Goal: Task Accomplishment & Management: Manage account settings

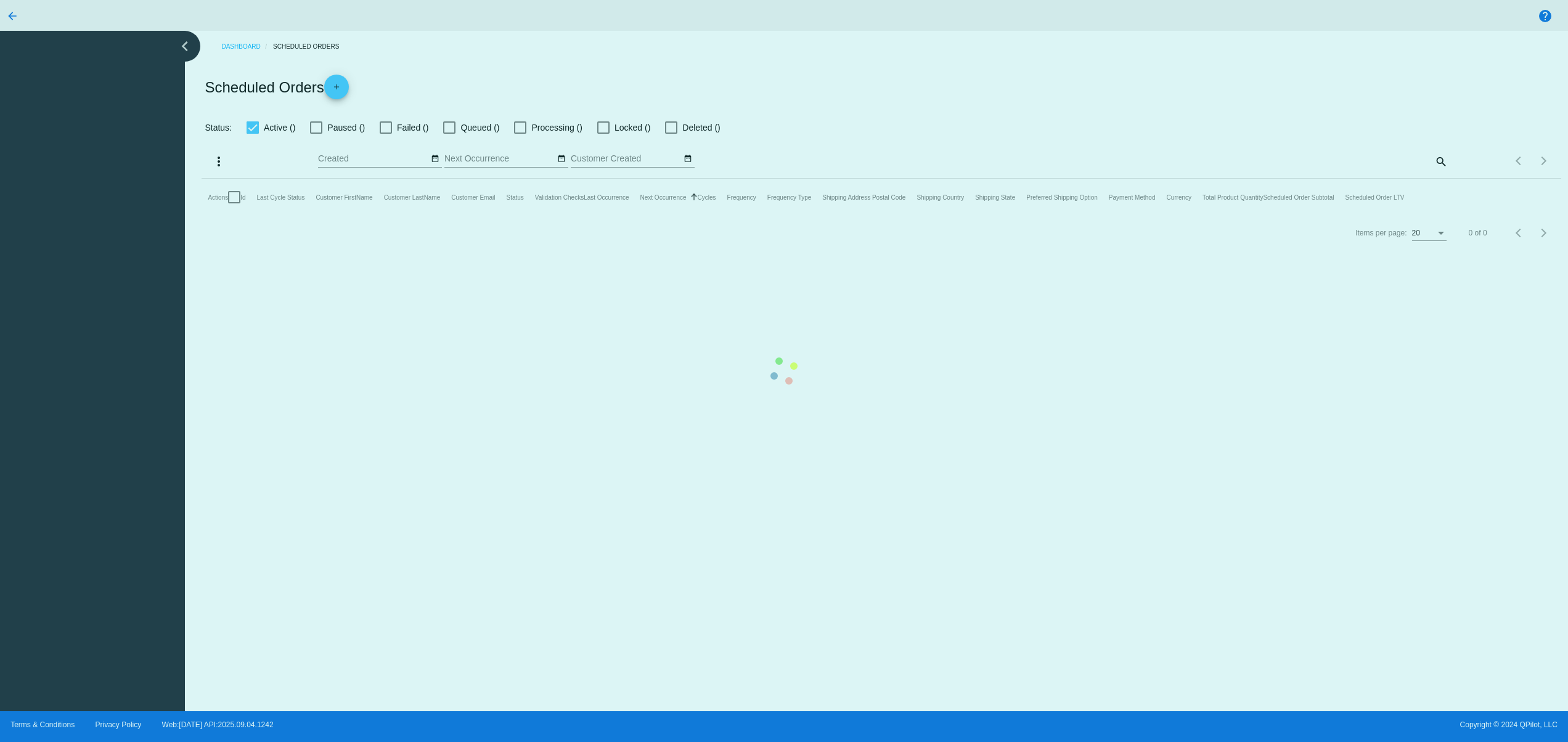
click at [250, 179] on mat-table "Actions Id Last Cycle Status Customer FirstName Customer LastName Customer Emai…" at bounding box center [880, 197] width 1359 height 37
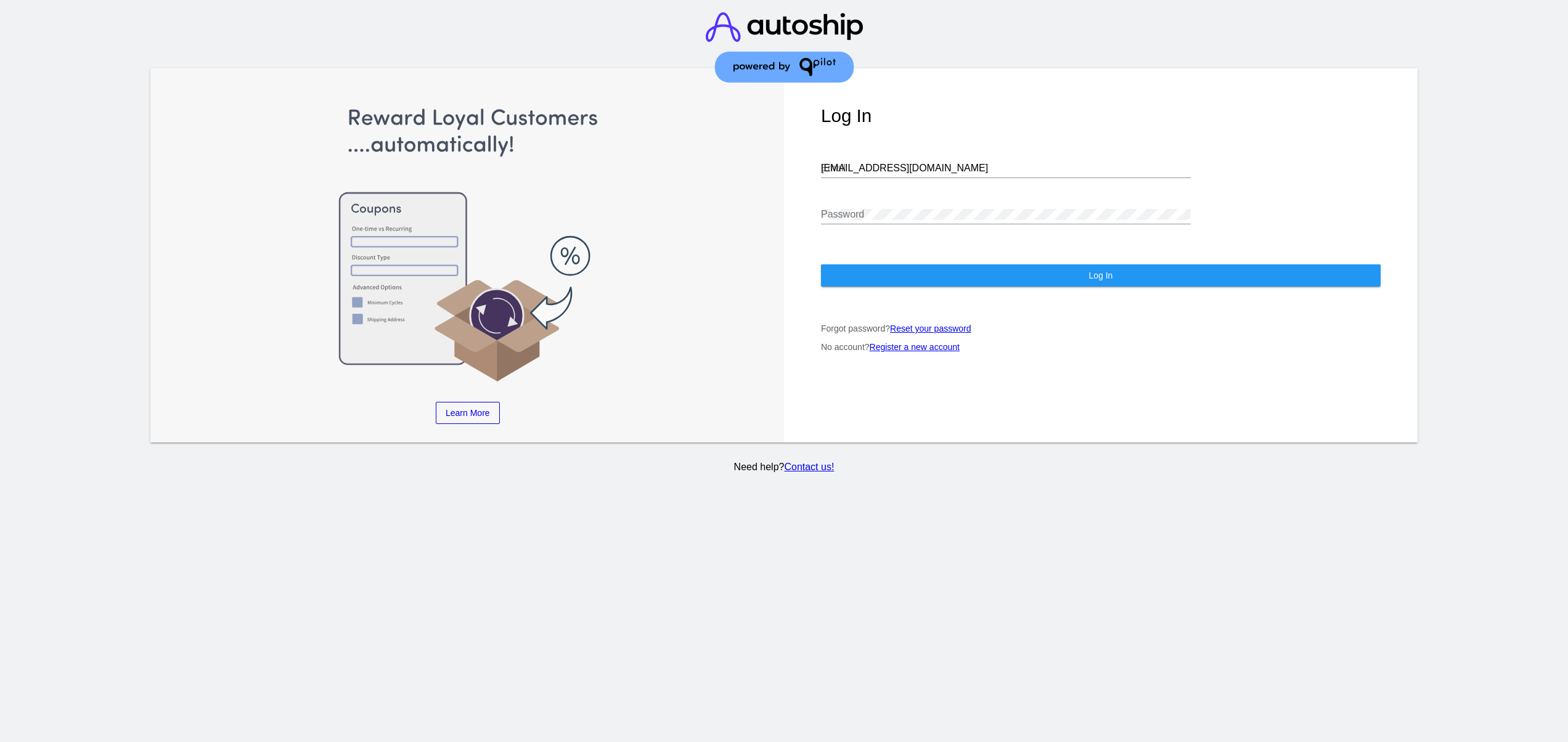
click at [896, 163] on input "[EMAIL_ADDRESS][DOMAIN_NAME]" at bounding box center [1006, 168] width 369 height 11
type input "[EMAIL_ADDRESS][DOMAIN_NAME]"
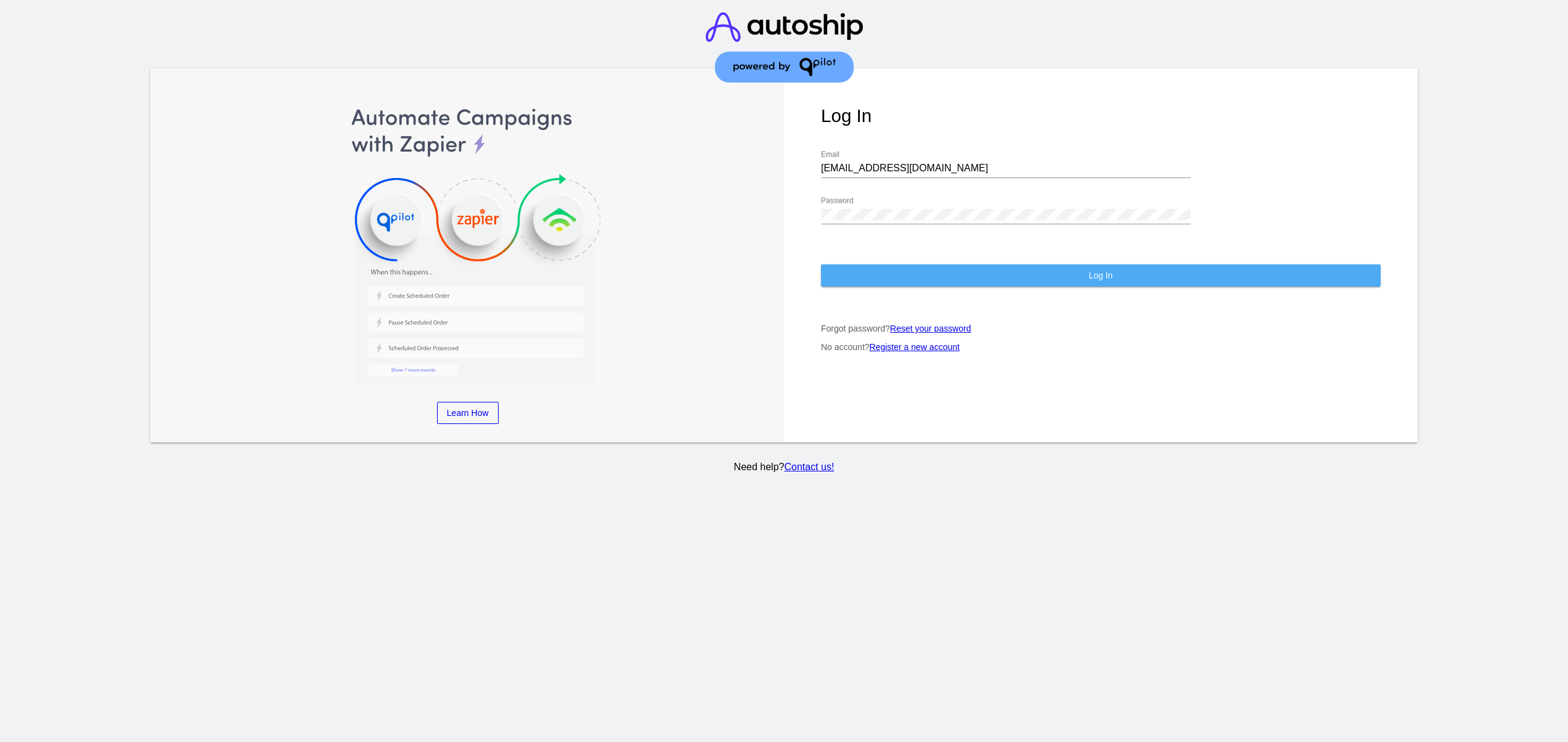
click at [931, 267] on button "Log In" at bounding box center [1101, 276] width 559 height 23
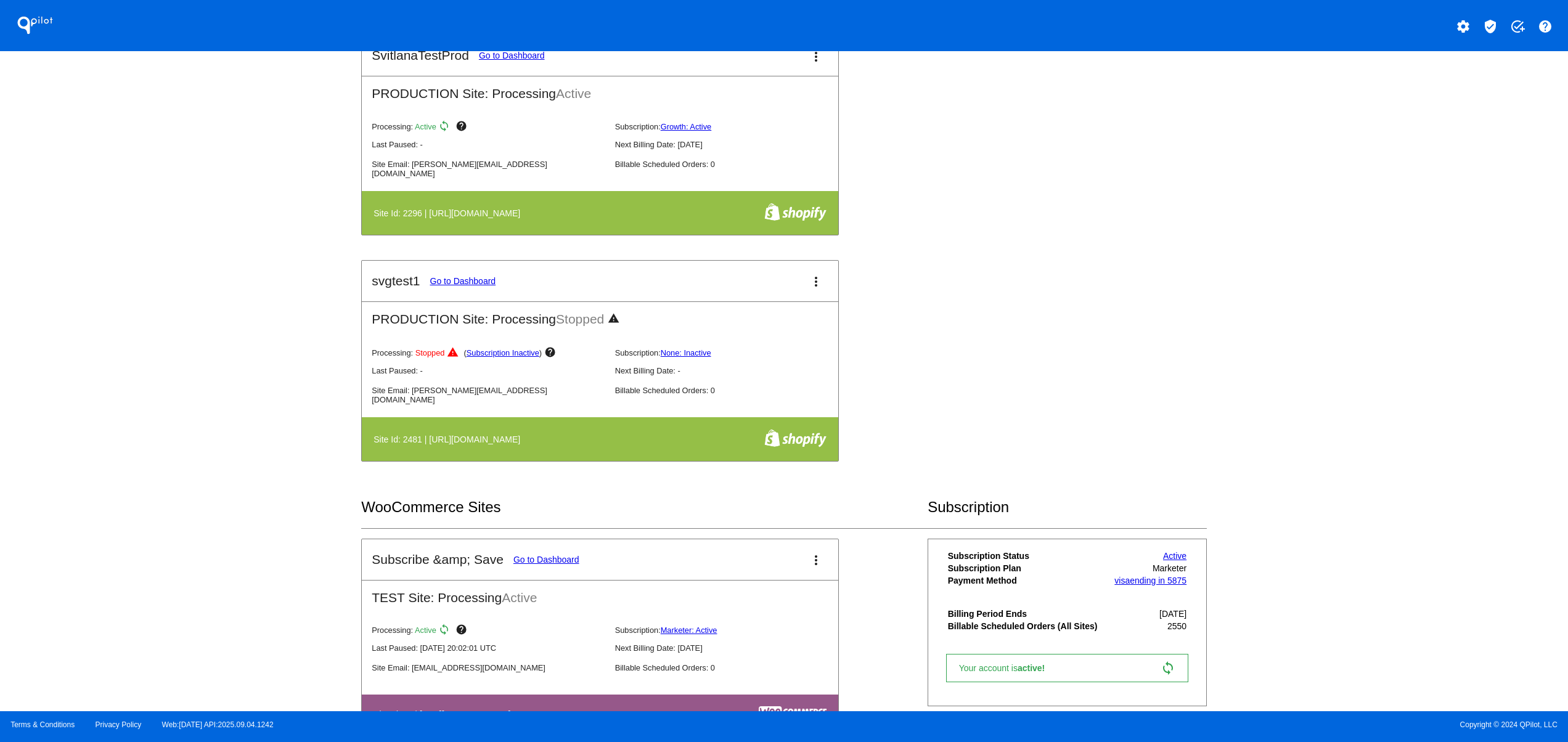
scroll to position [986, 0]
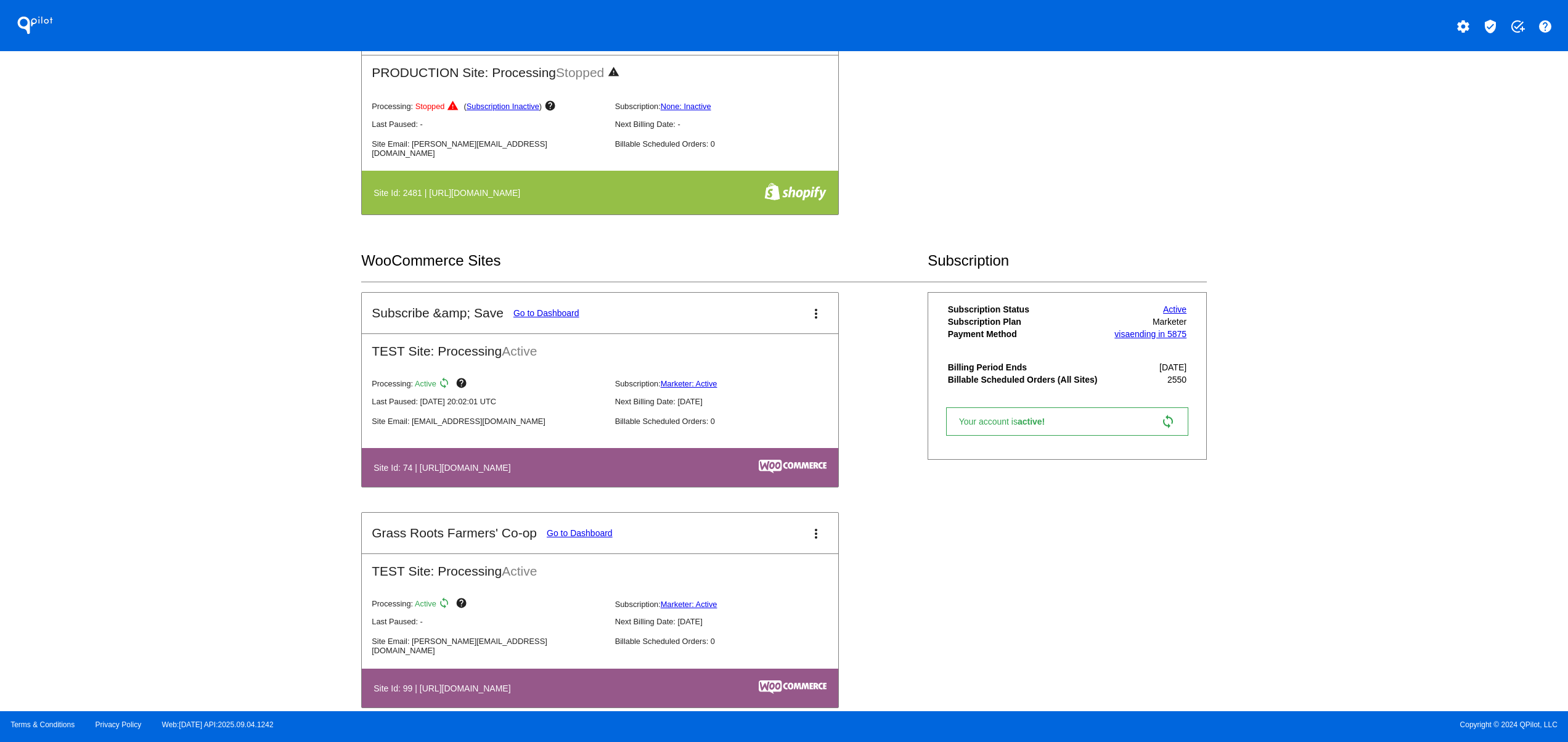
drag, startPoint x: 528, startPoint y: 457, endPoint x: 654, endPoint y: 457, distance: 126.0
click at [649, 457] on table "Site Id: 74 | [URL][DOMAIN_NAME]" at bounding box center [599, 467] width 476 height 39
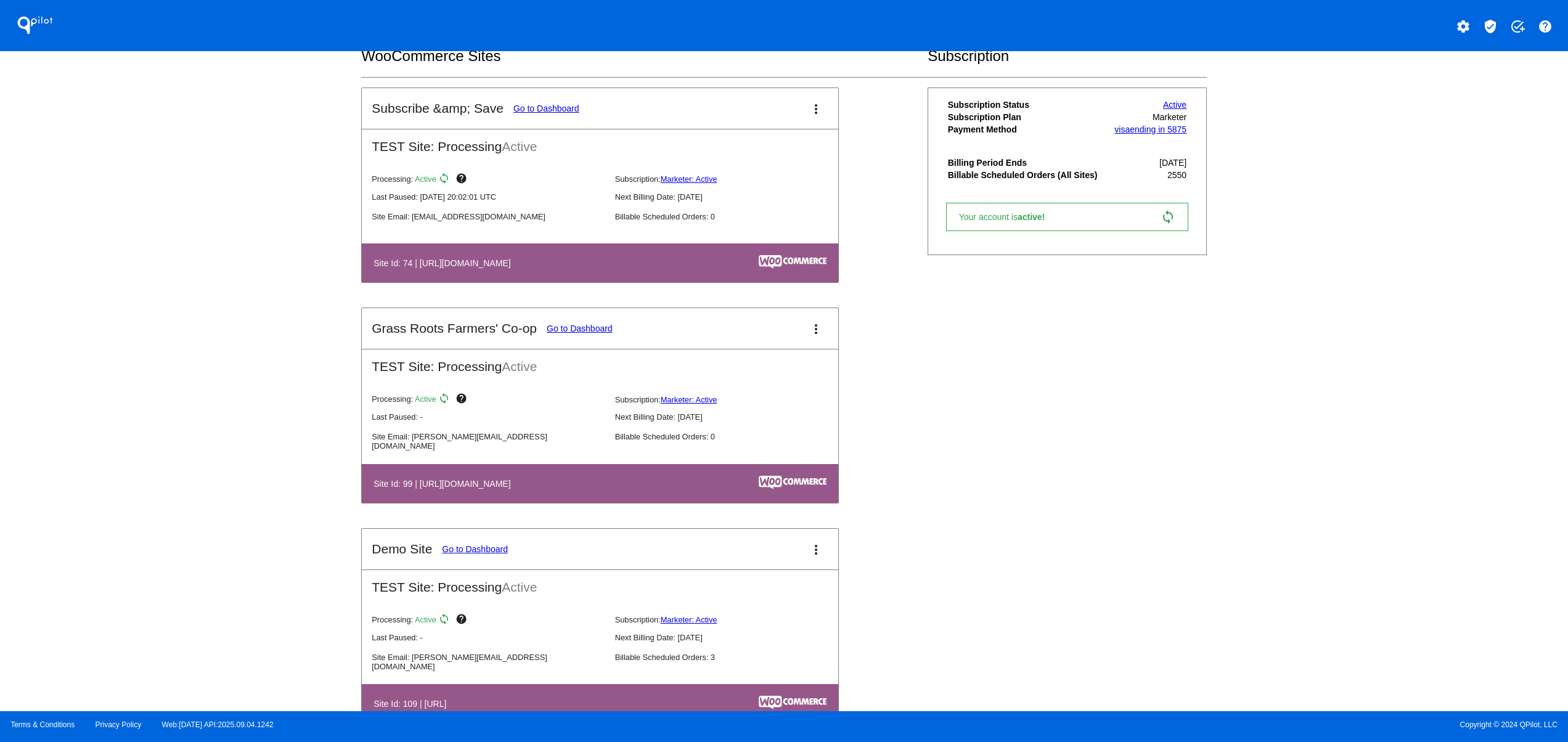
scroll to position [1232, 0]
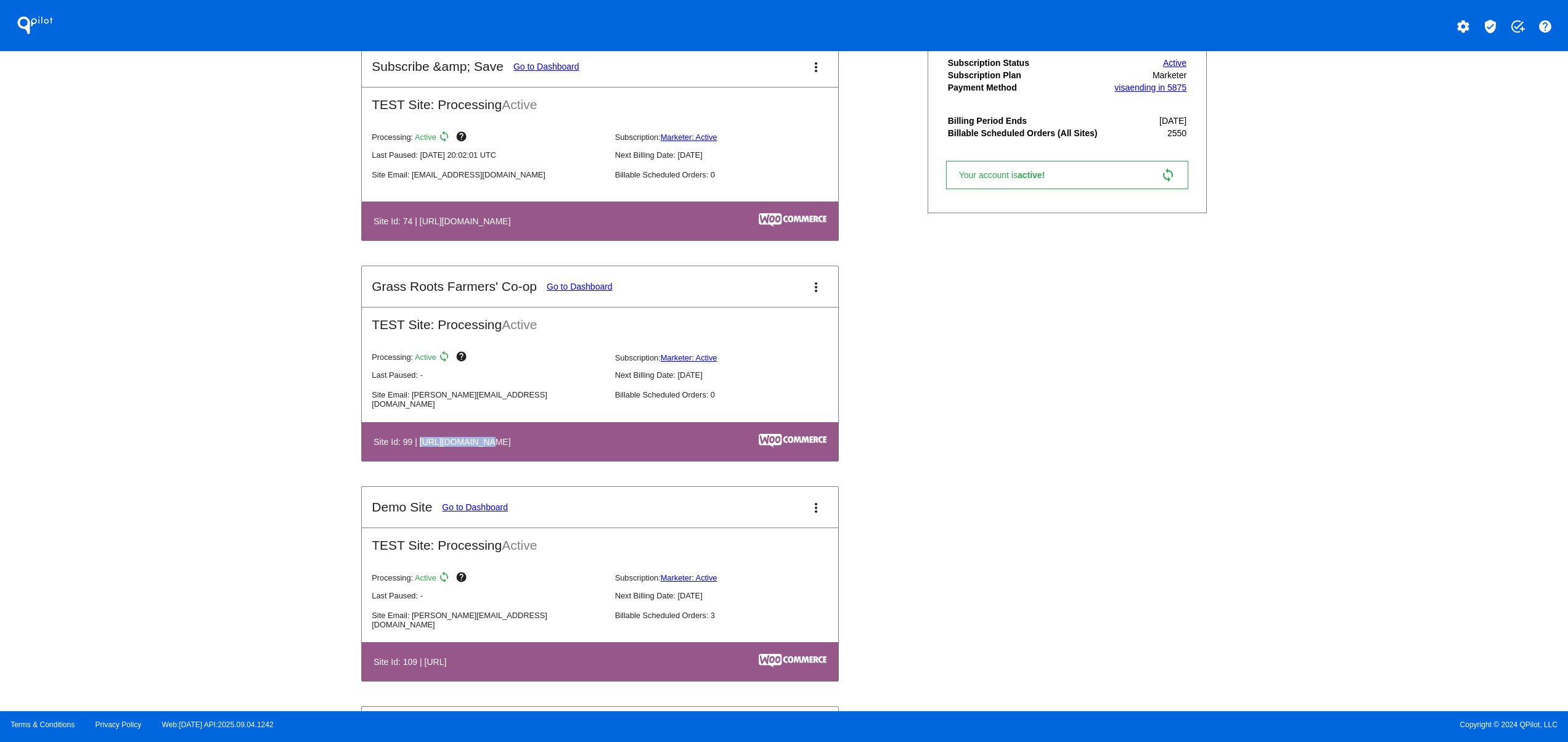
drag, startPoint x: 457, startPoint y: 447, endPoint x: 568, endPoint y: 518, distance: 131.8
click at [514, 446] on h4 "Site Id: 99 | [URL][DOMAIN_NAME]" at bounding box center [445, 441] width 143 height 10
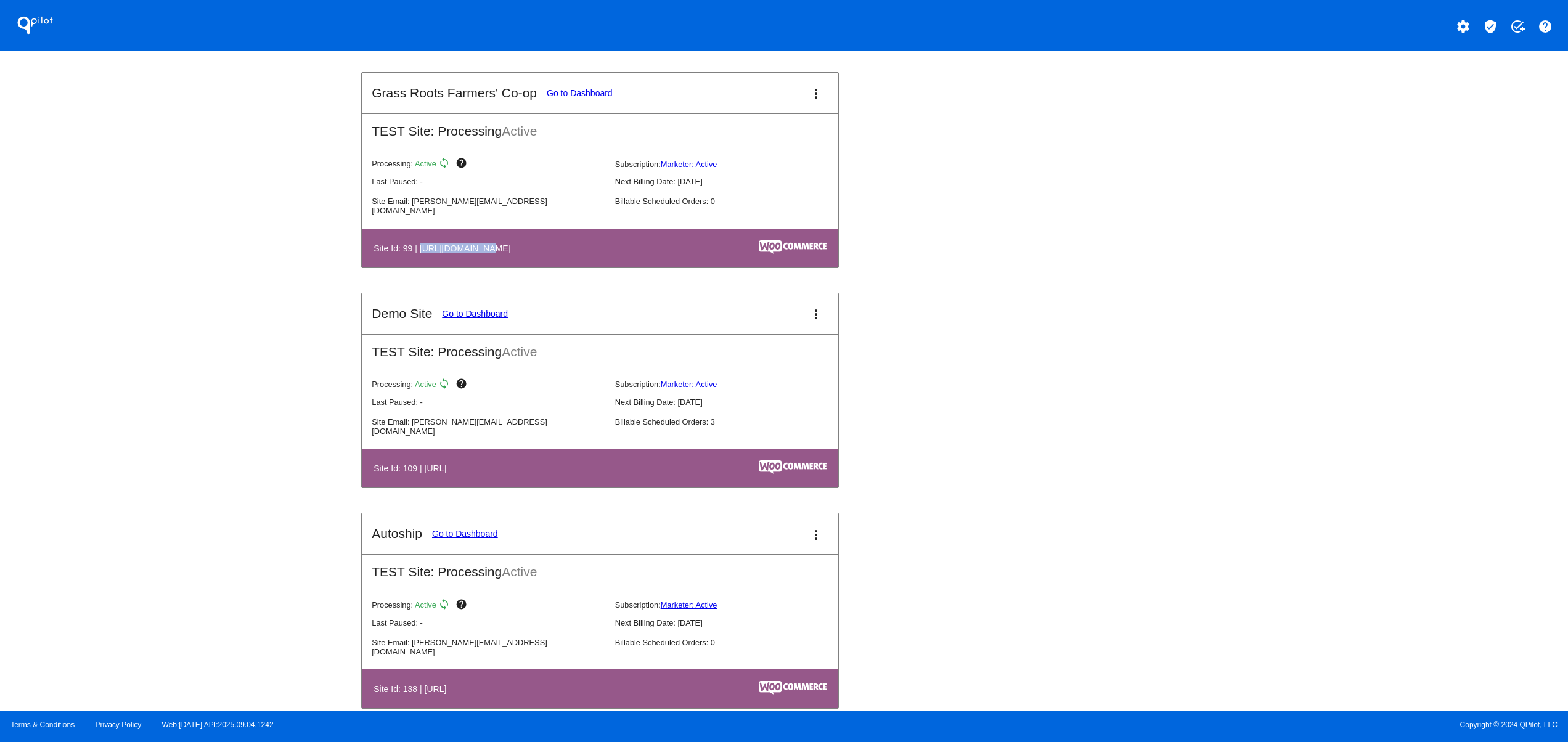
scroll to position [1479, 0]
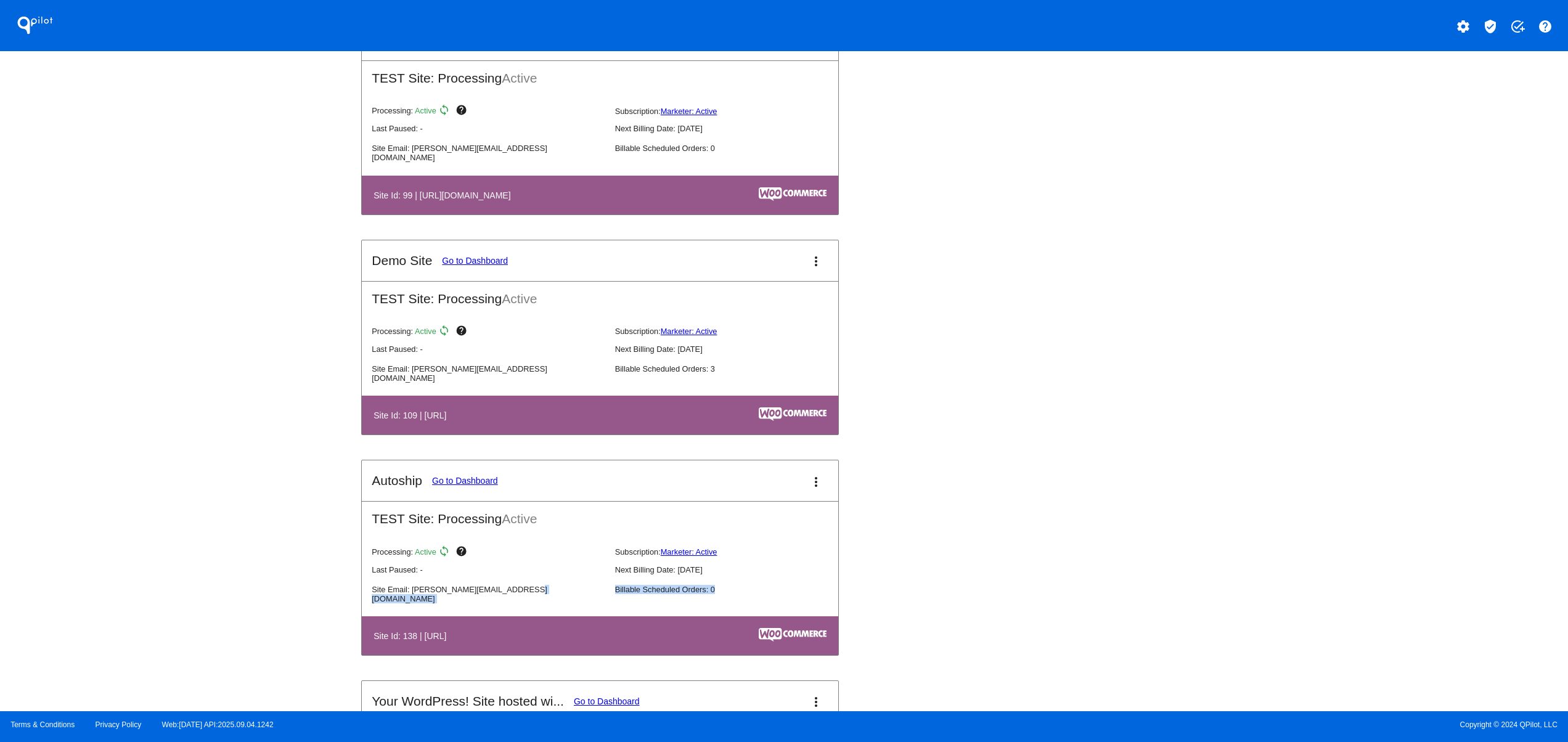
drag, startPoint x: 460, startPoint y: 624, endPoint x: 588, endPoint y: 631, distance: 128.2
click at [531, 631] on mat-card-content "TEST Site: Processing Active Processing: Active sync help Subscription: Markete…" at bounding box center [599, 578] width 476 height 154
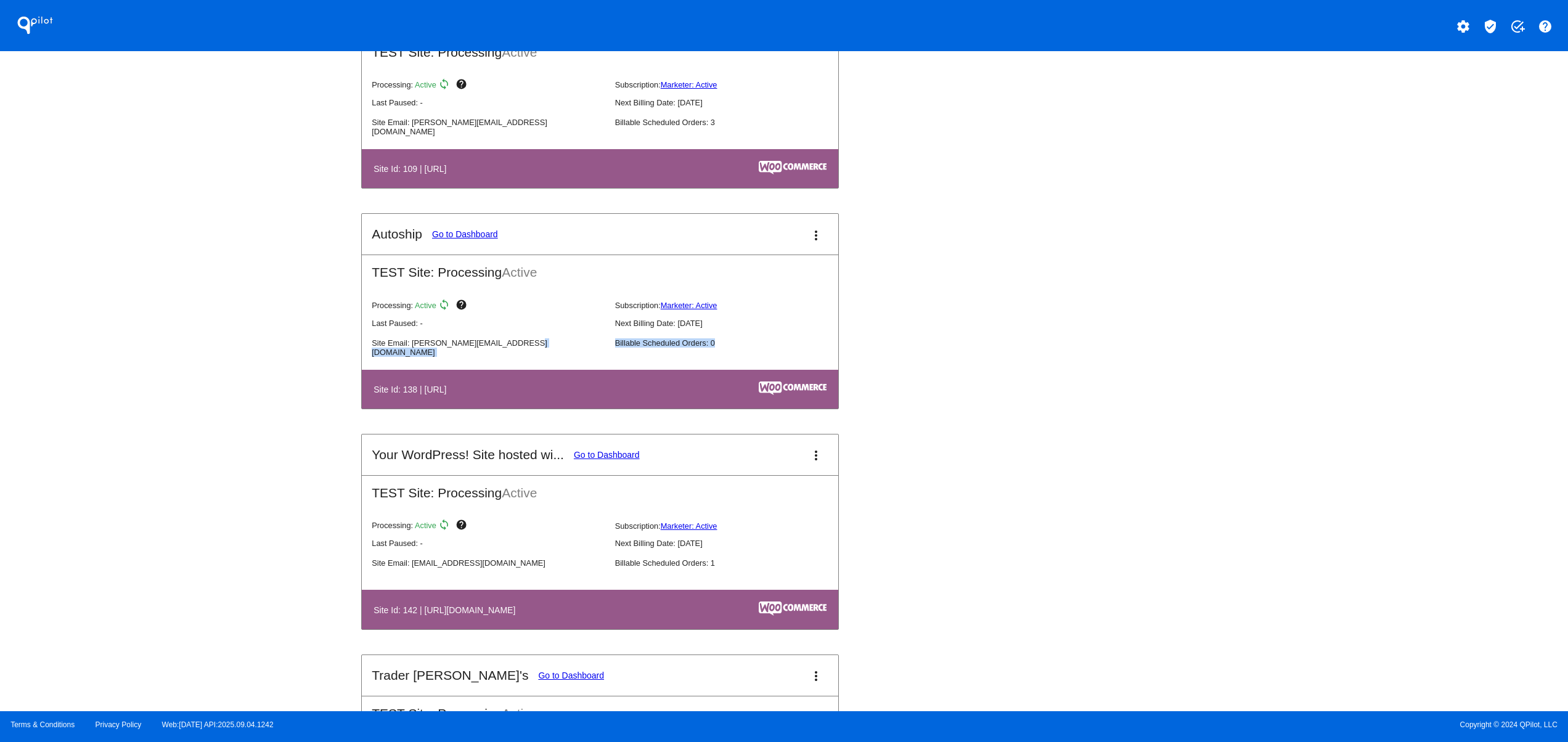
drag, startPoint x: 428, startPoint y: 622, endPoint x: 600, endPoint y: 617, distance: 172.1
click at [521, 615] on h4 "Site Id: 142 | [URL][DOMAIN_NAME]" at bounding box center [448, 609] width 148 height 10
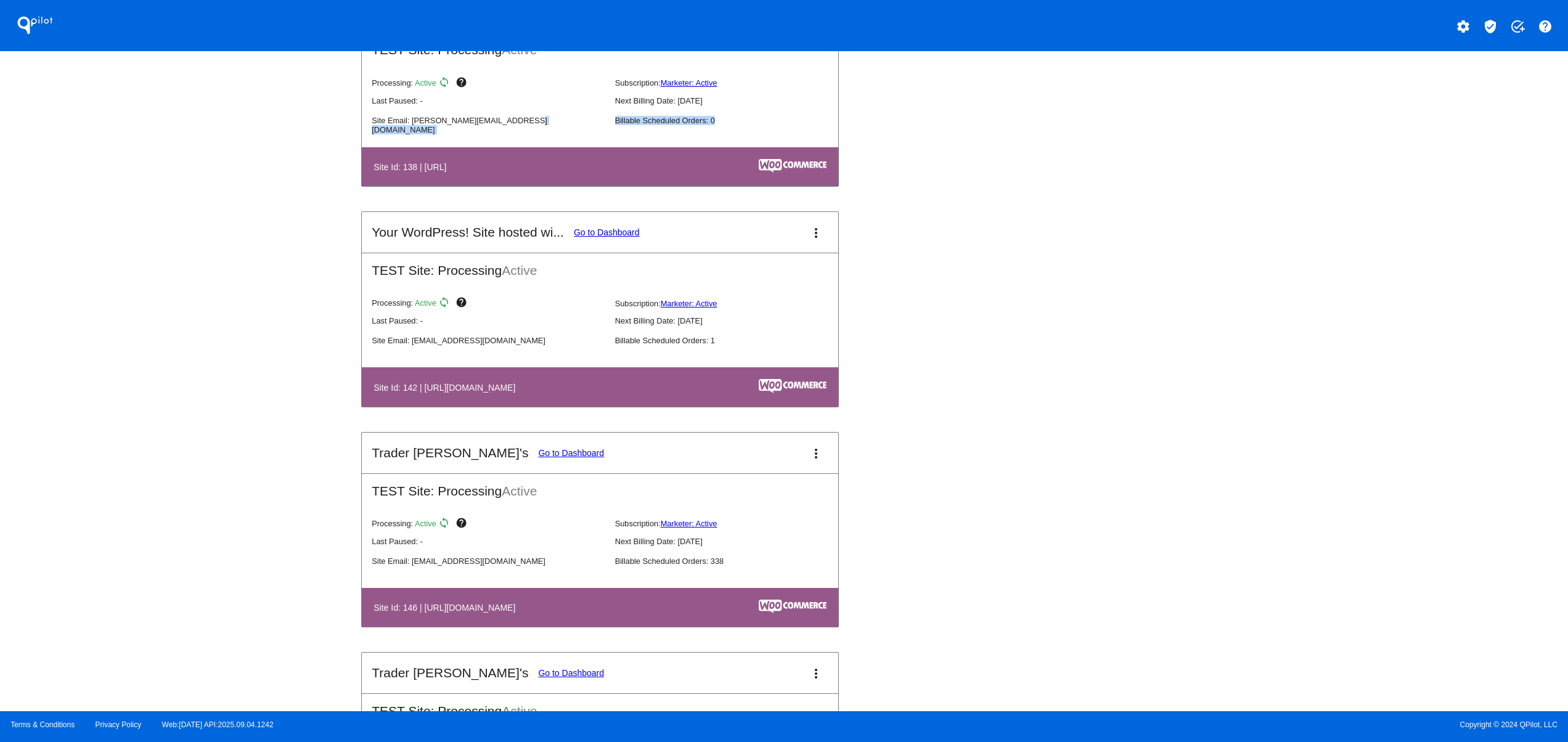
scroll to position [1971, 0]
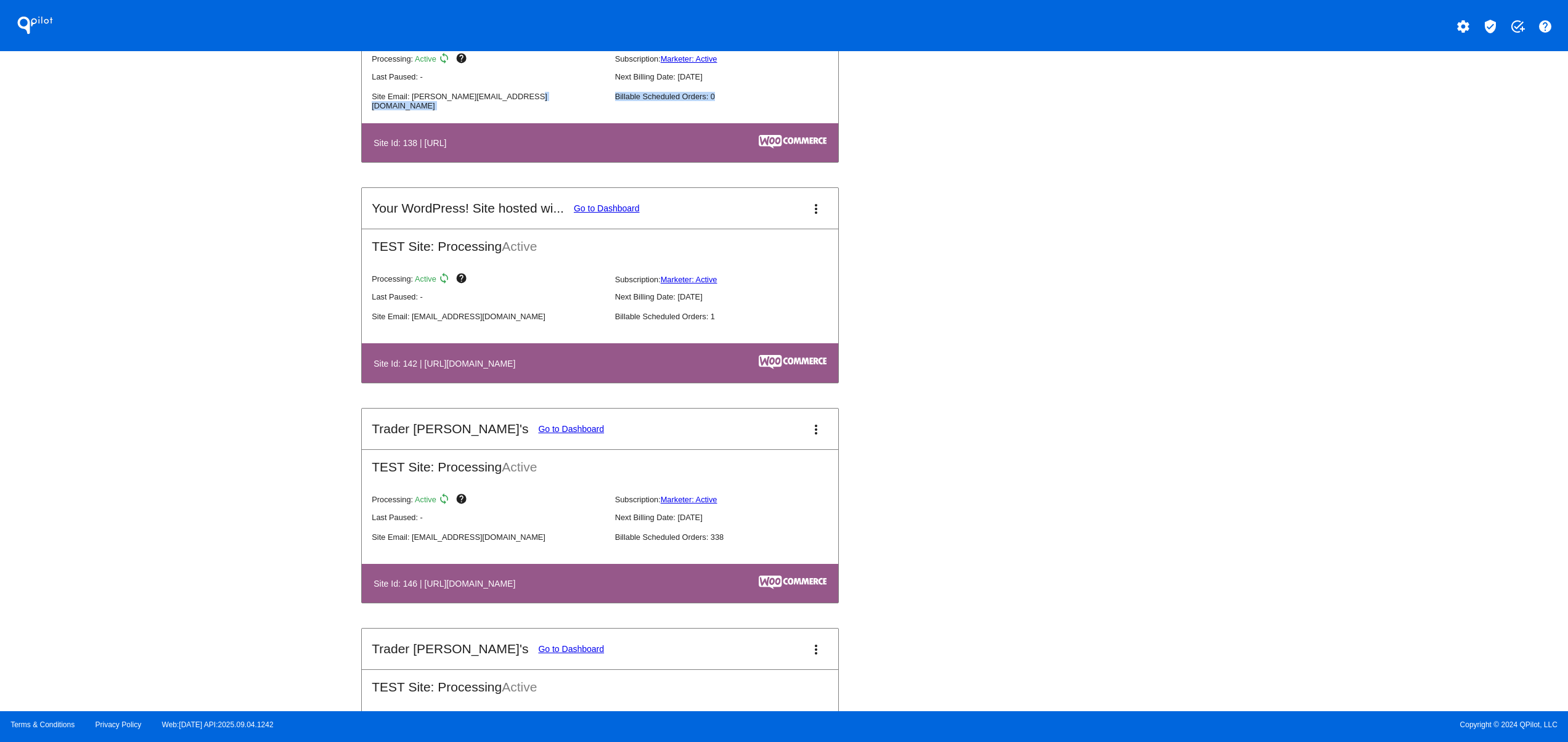
drag, startPoint x: 438, startPoint y: 596, endPoint x: 546, endPoint y: 596, distance: 108.0
click at [521, 589] on h4 "Site Id: 146 | [URL][DOMAIN_NAME]" at bounding box center [448, 583] width 148 height 10
click at [294, 524] on div "QPilot settings verified_user add_task help Connected Sites and Apps Get Starte…" at bounding box center [784, 355] width 1568 height 711
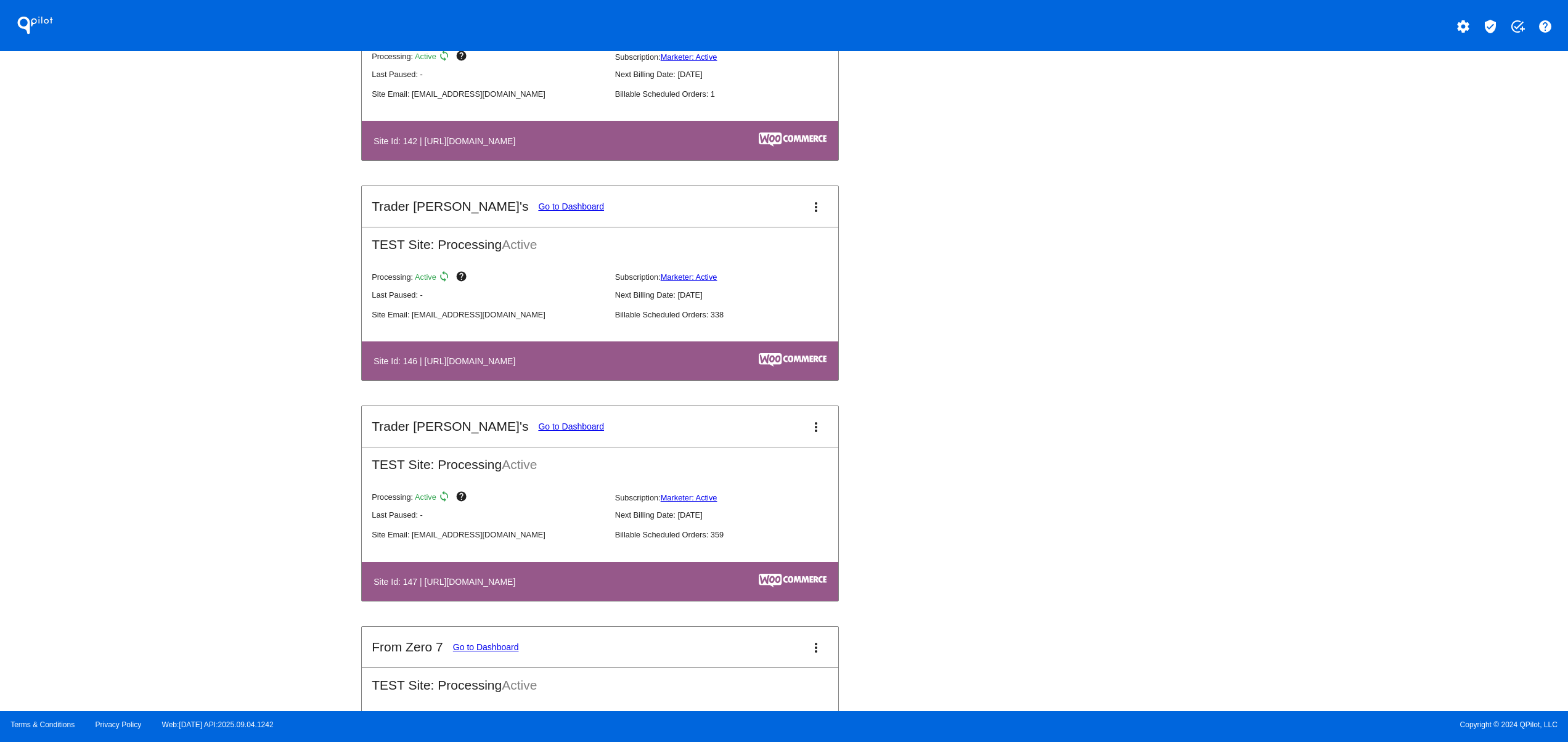
scroll to position [2218, 0]
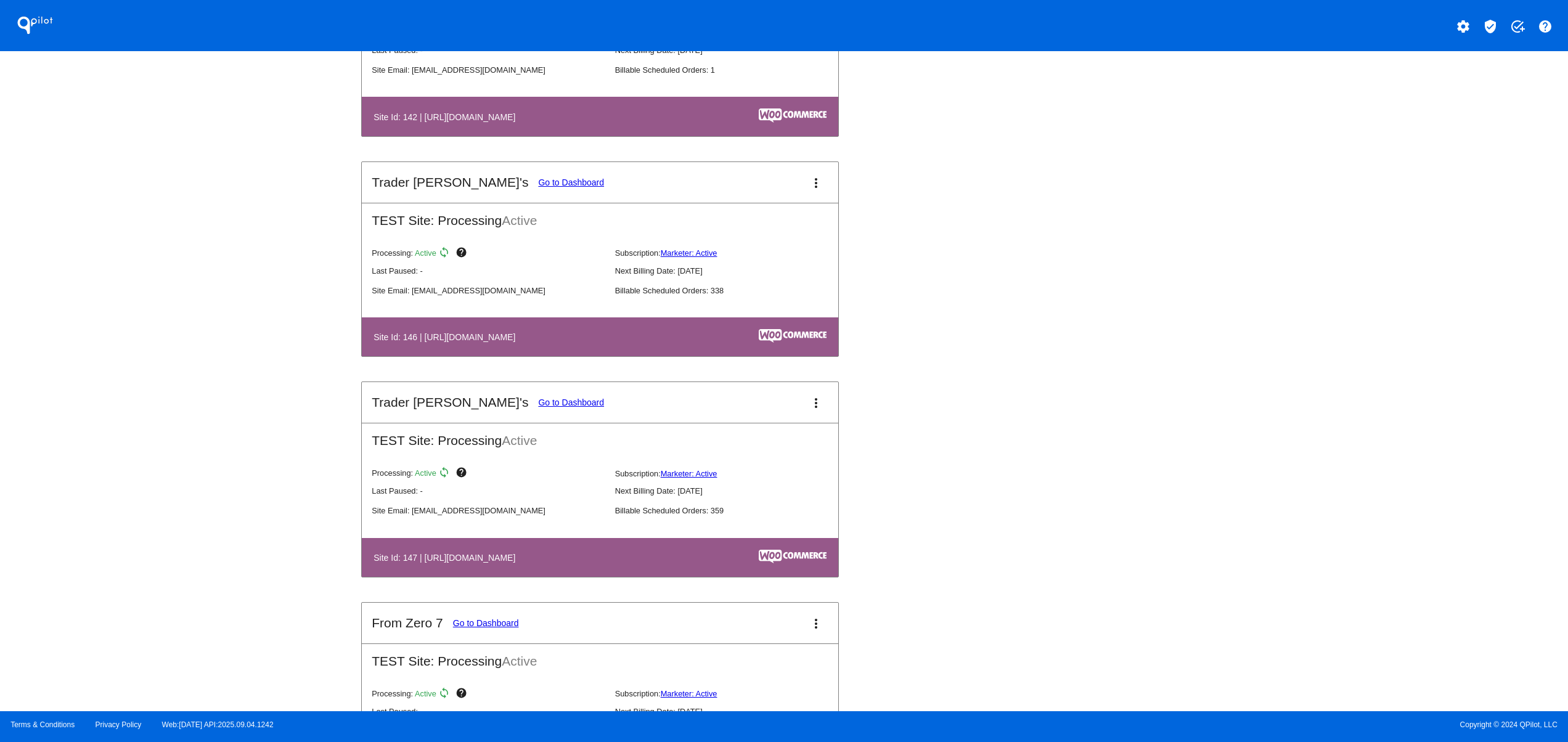
drag, startPoint x: 402, startPoint y: 582, endPoint x: 543, endPoint y: 570, distance: 141.5
click at [496, 570] on table "Site Id: 147 | [URL][DOMAIN_NAME]" at bounding box center [599, 556] width 476 height 39
drag, startPoint x: 890, startPoint y: 446, endPoint x: 885, endPoint y: 455, distance: 10.3
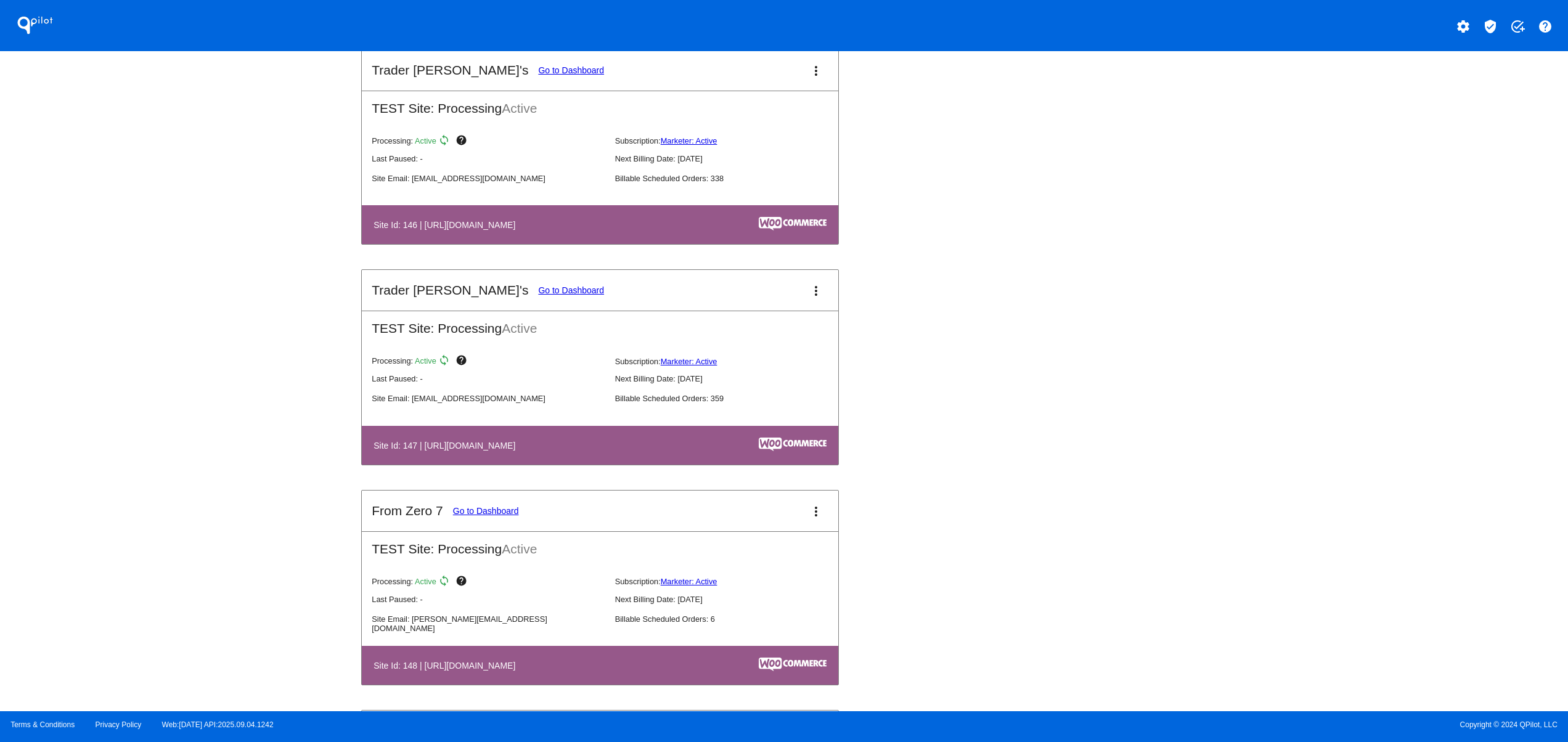
scroll to position [2464, 0]
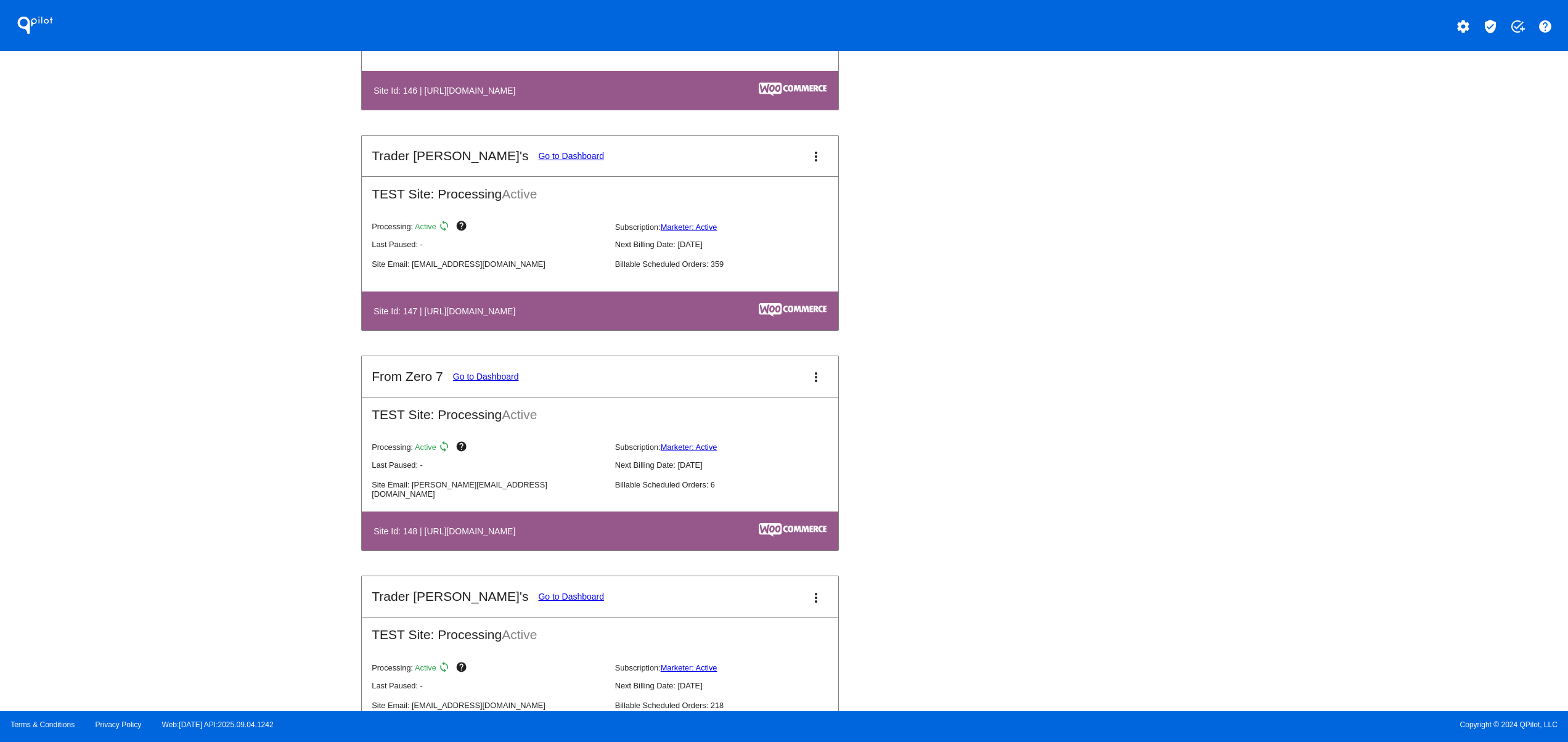
drag, startPoint x: 442, startPoint y: 535, endPoint x: 526, endPoint y: 541, distance: 84.2
click at [506, 541] on table "Site Id: 148 | [URL][DOMAIN_NAME]" at bounding box center [599, 530] width 476 height 39
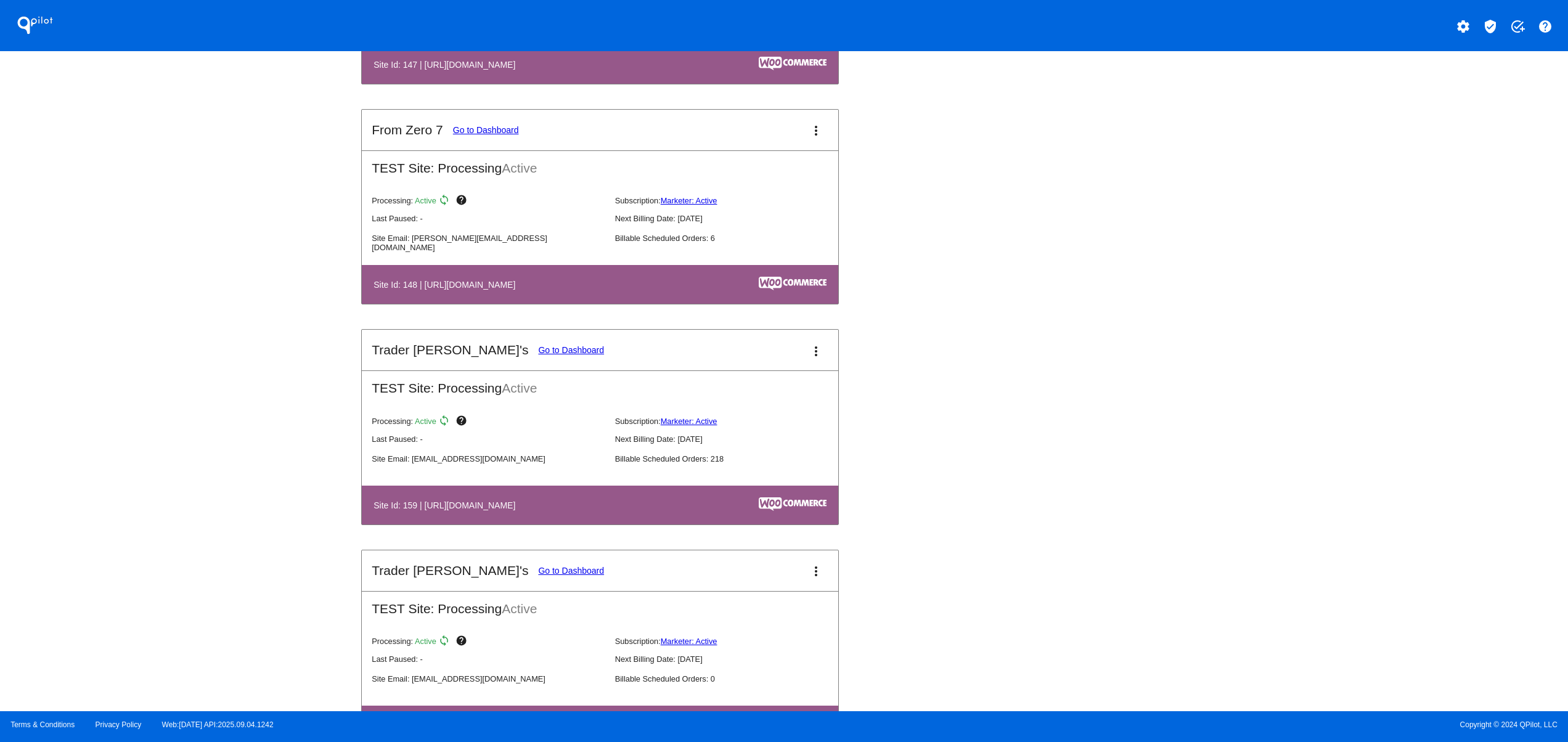
drag, startPoint x: 528, startPoint y: 518, endPoint x: 570, endPoint y: 518, distance: 42.0
click at [521, 510] on h4 "Site Id: 159 | [URL][DOMAIN_NAME]" at bounding box center [448, 504] width 148 height 10
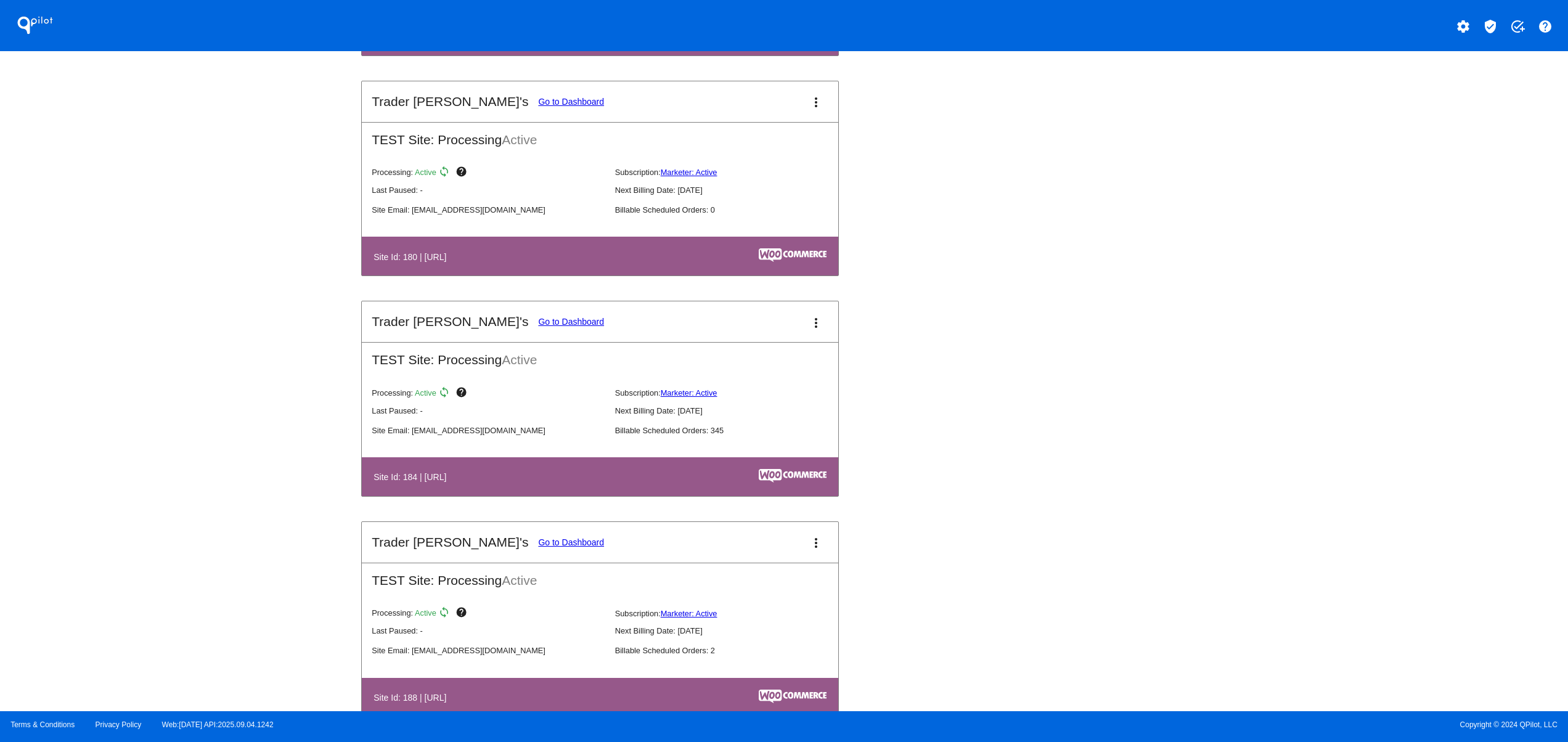
scroll to position [3204, 0]
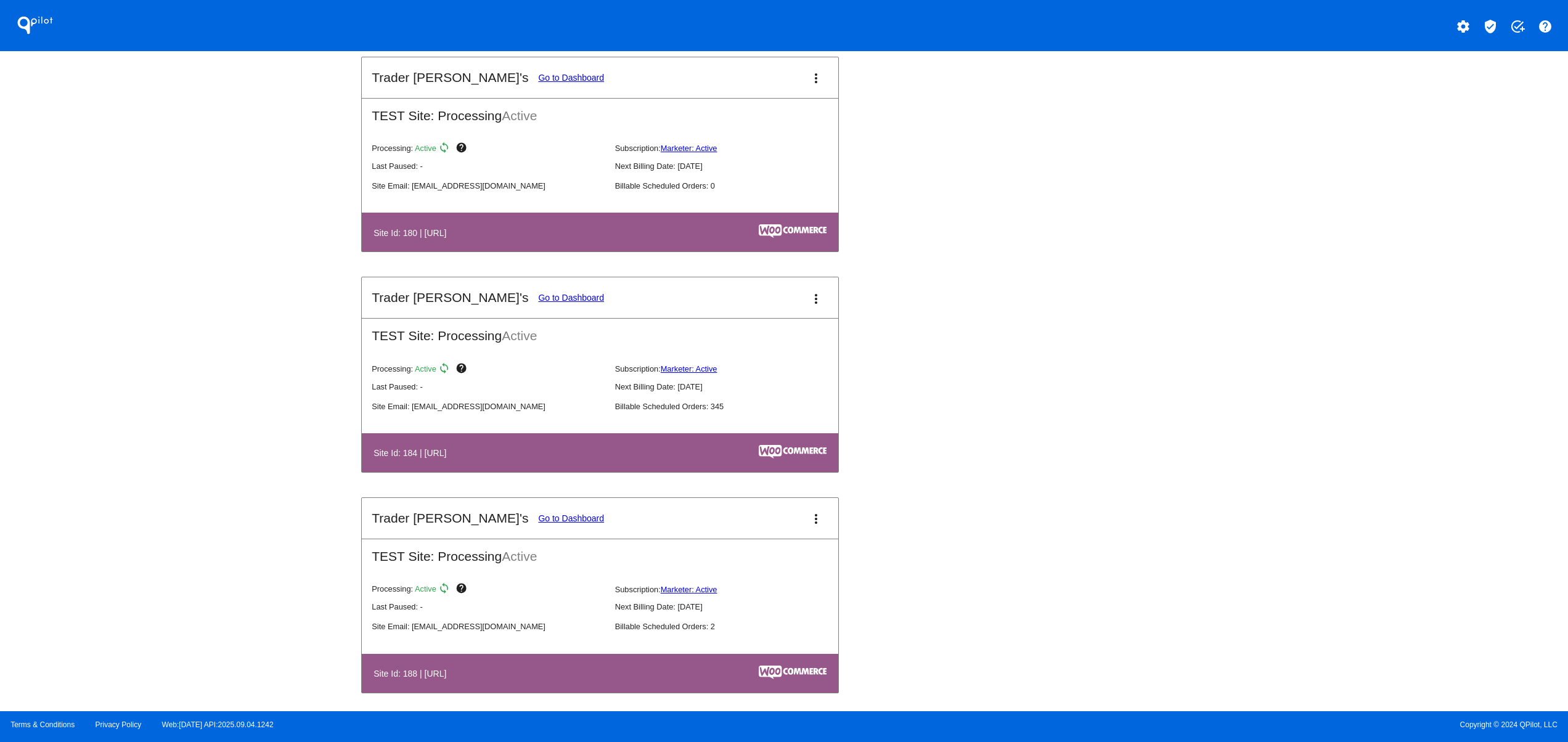
drag, startPoint x: 513, startPoint y: 457, endPoint x: 572, endPoint y: 457, distance: 59.0
click at [546, 457] on table "Site Id: 184 | [URL]" at bounding box center [599, 452] width 476 height 39
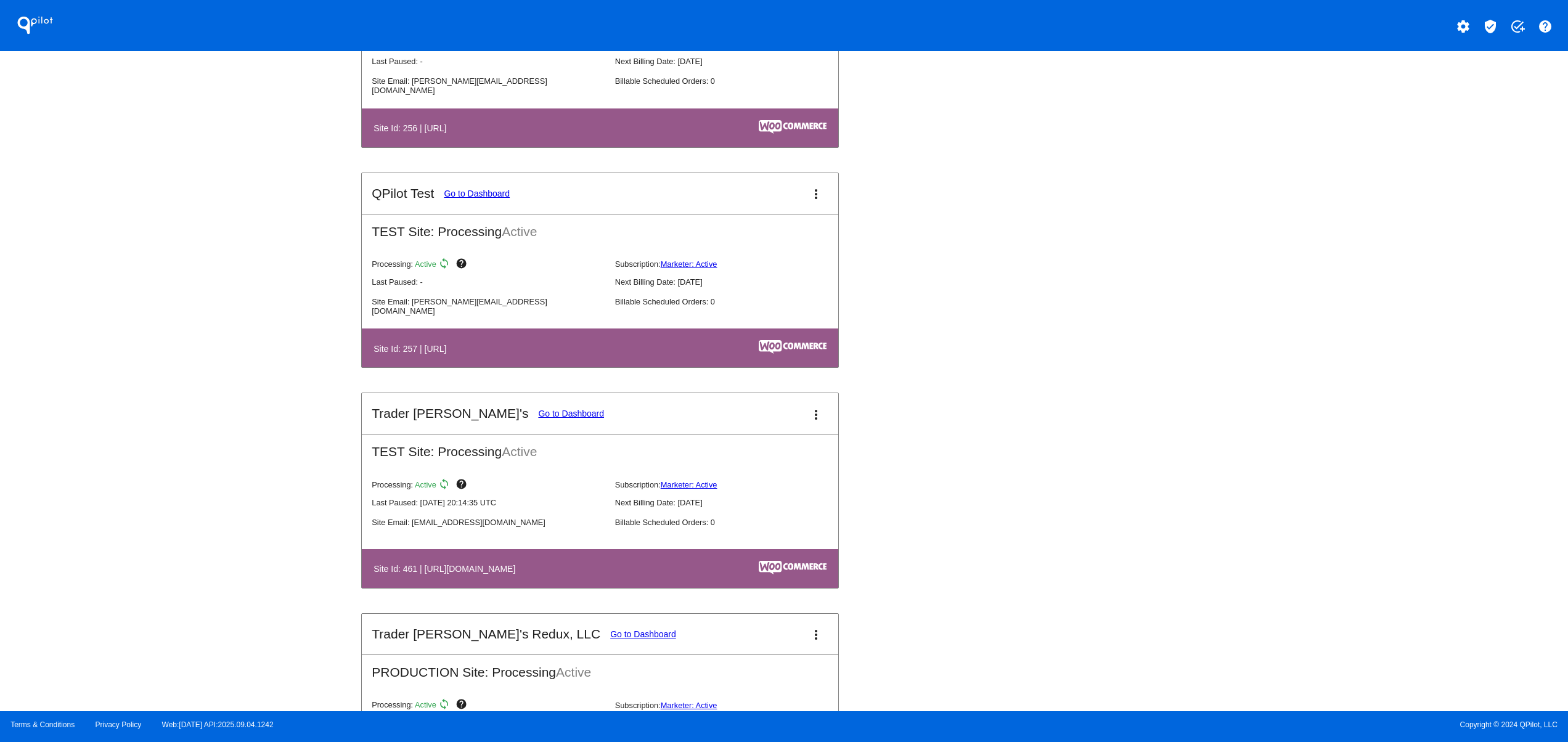
scroll to position [4436, 0]
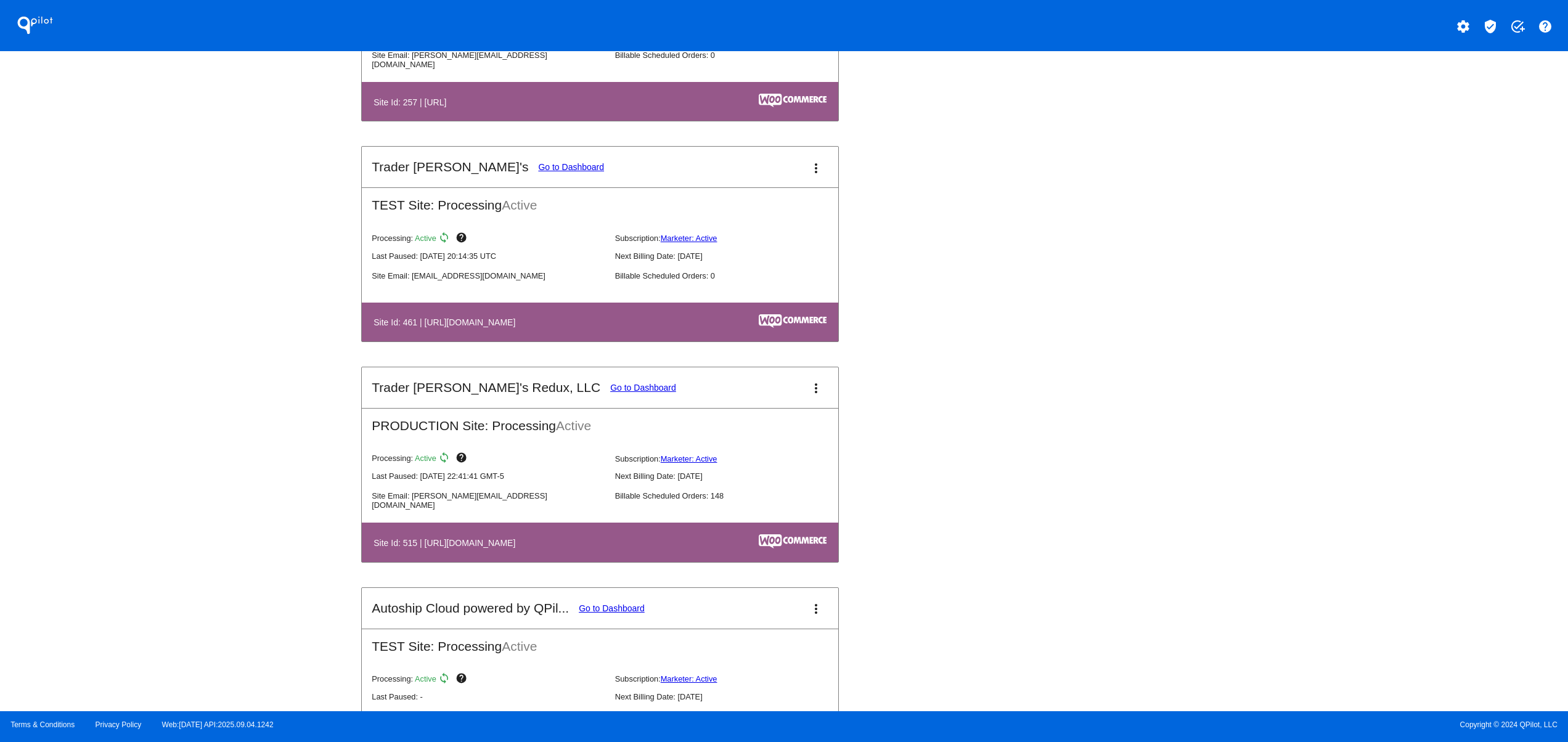
click at [611, 393] on link "Go to Dashboard" at bounding box center [644, 387] width 66 height 10
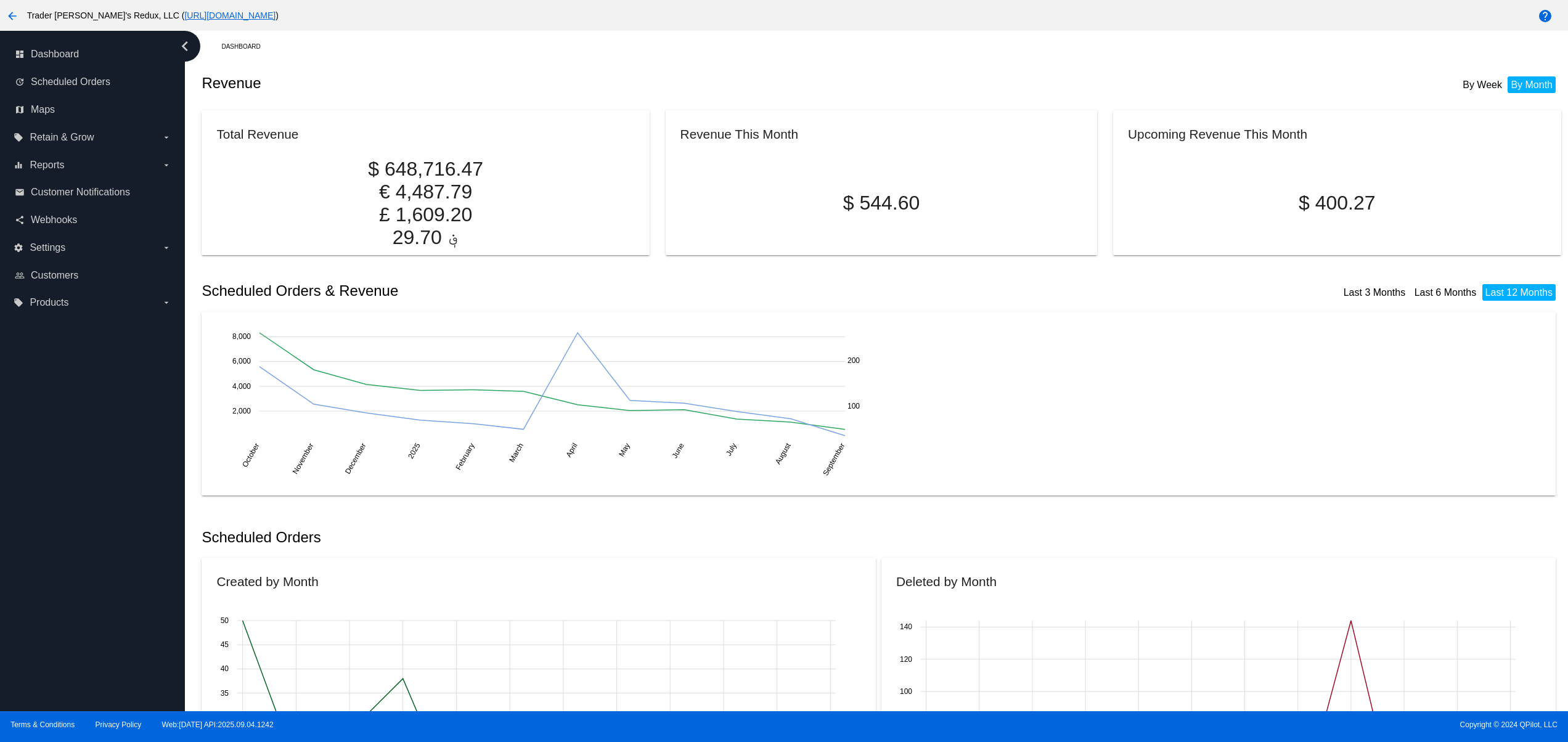
click at [13, 16] on mat-icon "arrow_back" at bounding box center [12, 16] width 15 height 15
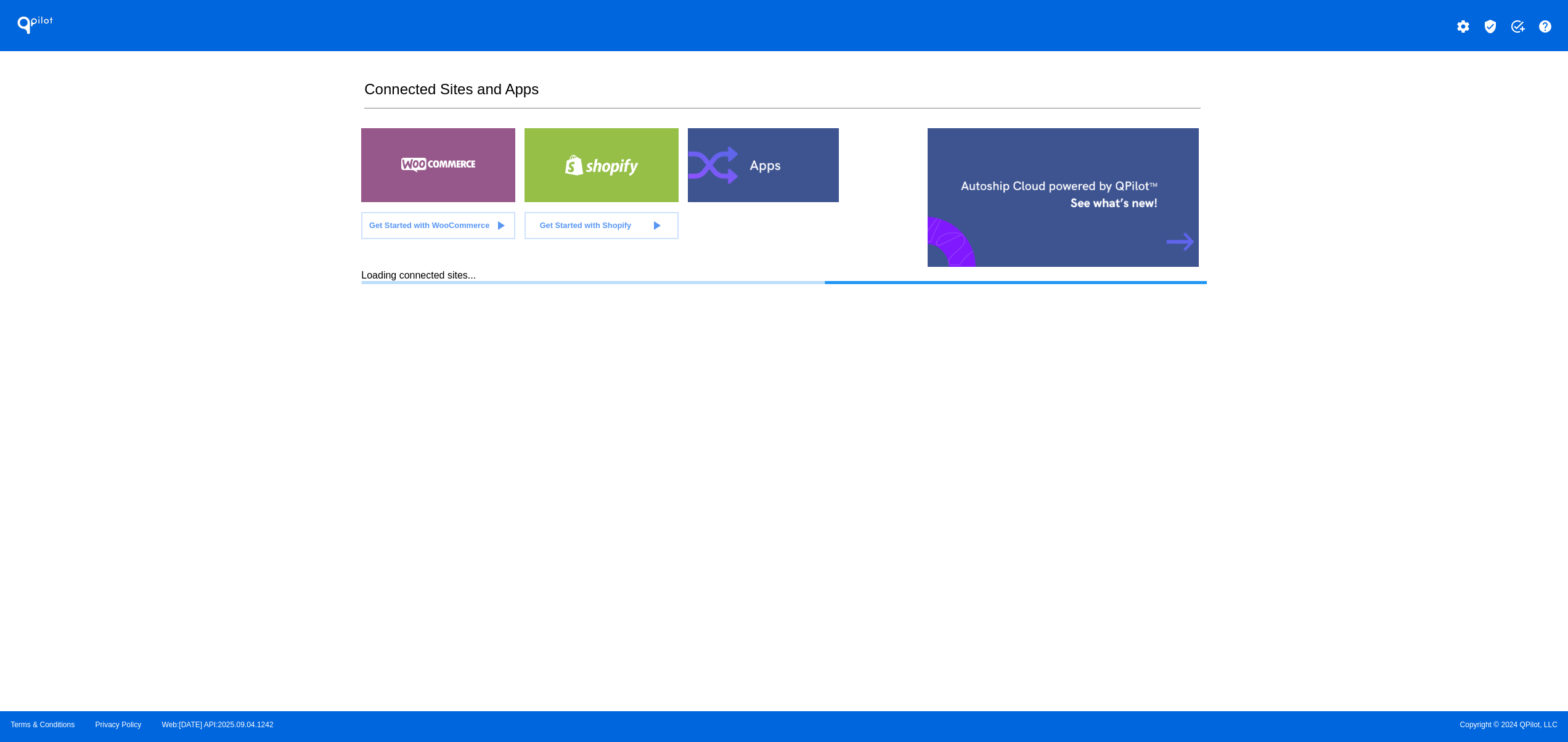
click at [1463, 27] on mat-icon "settings" at bounding box center [1463, 26] width 15 height 15
click at [1414, 94] on span "Log out" at bounding box center [1408, 91] width 29 height 10
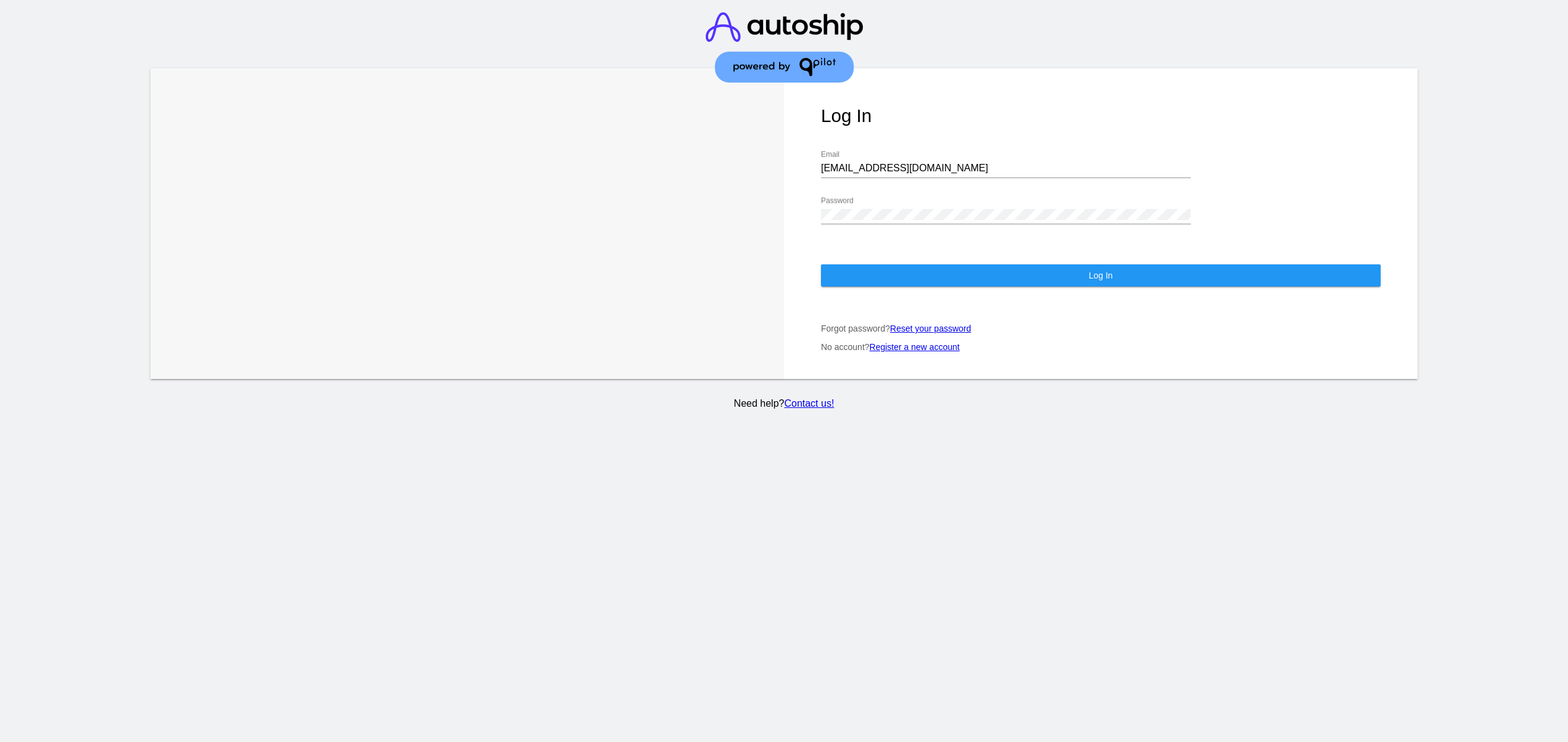
click at [939, 163] on input "[EMAIL_ADDRESS][DOMAIN_NAME]" at bounding box center [1006, 168] width 369 height 11
type input "[EMAIL_ADDRESS][DOMAIN_NAME]"
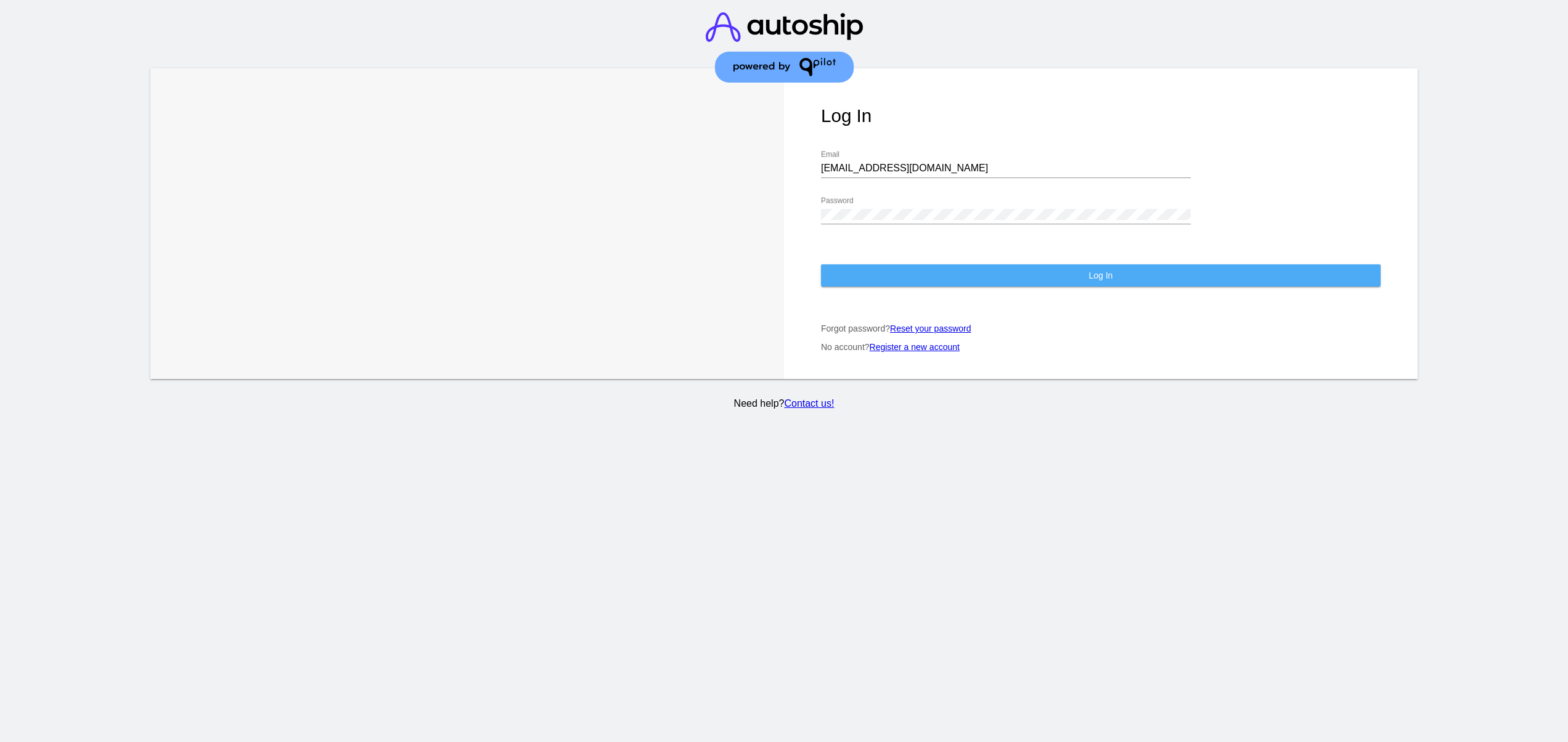
click at [888, 264] on button "Log In" at bounding box center [1101, 276] width 559 height 23
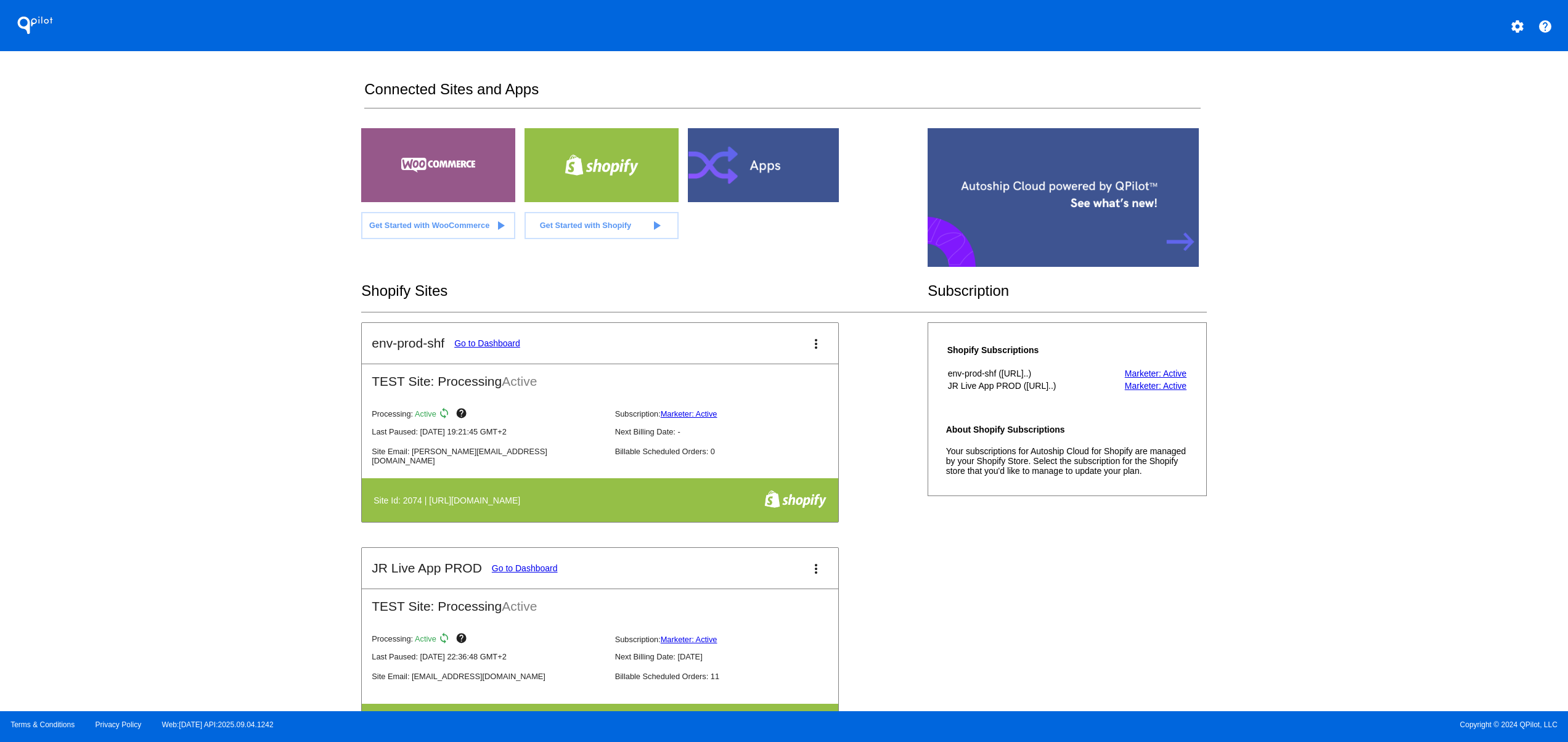
click at [289, 413] on div "QPilot settings help Connected Sites and Apps Get Started with WooCommerce play…" at bounding box center [784, 355] width 1568 height 711
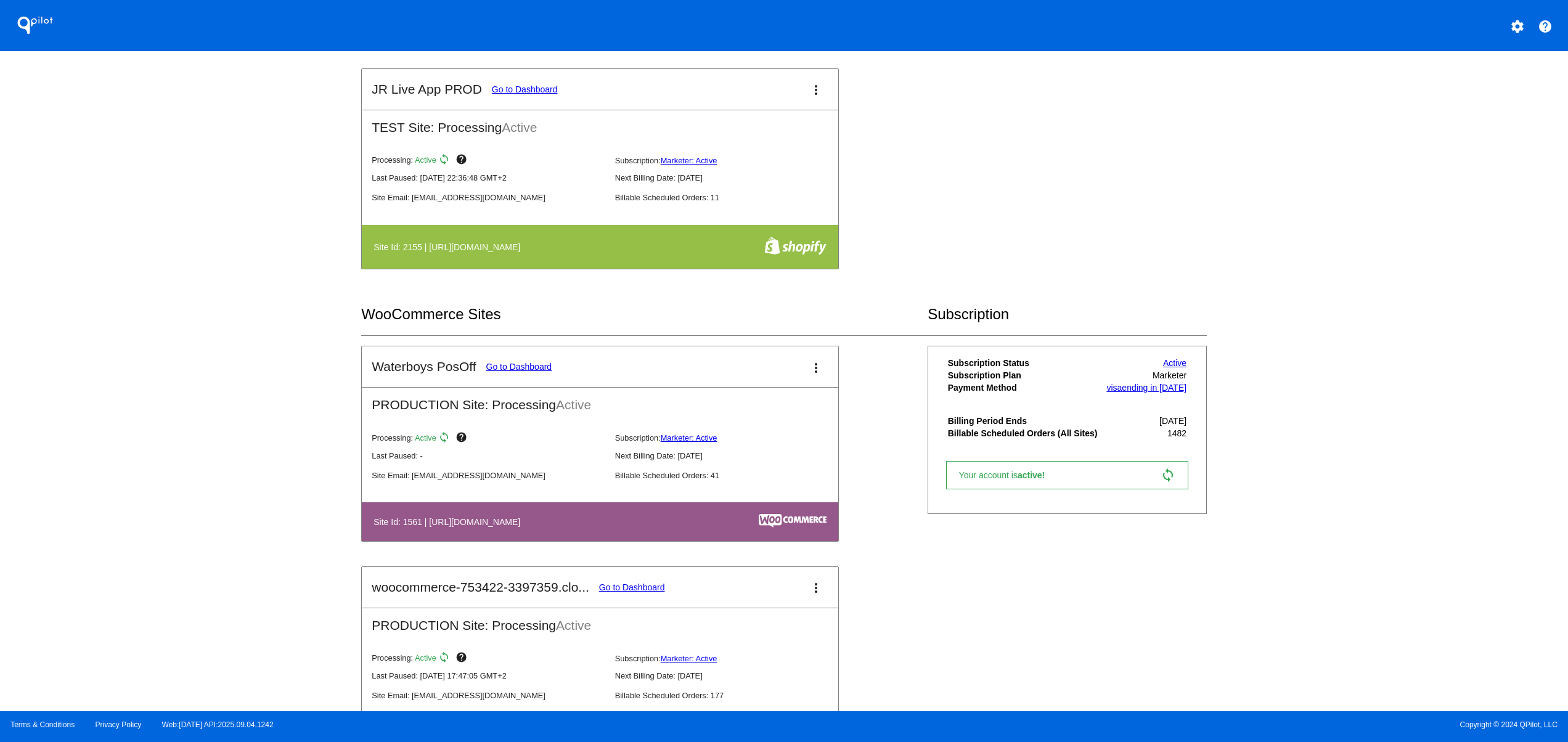
scroll to position [493, 0]
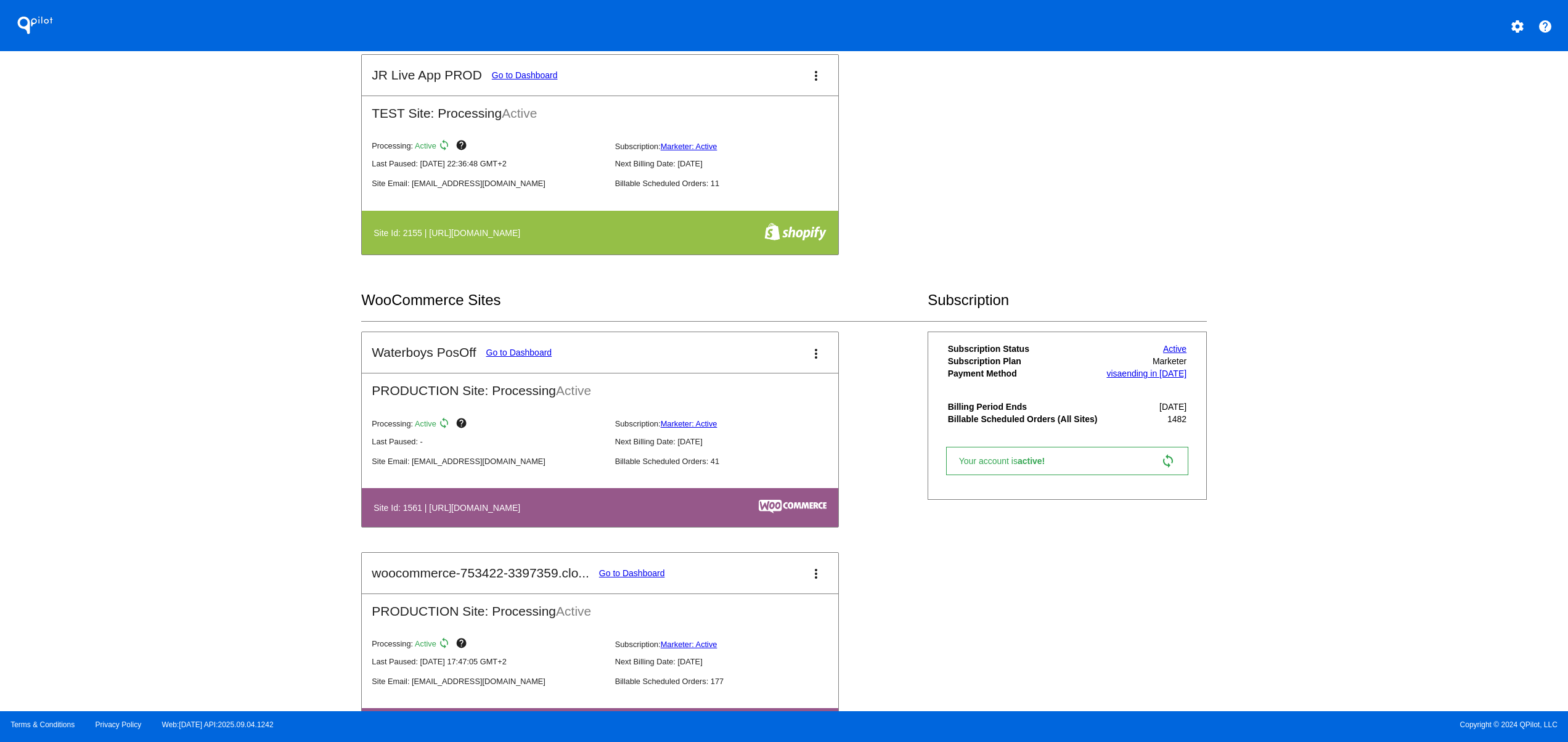
drag, startPoint x: 553, startPoint y: 508, endPoint x: 714, endPoint y: 530, distance: 162.5
click at [666, 525] on table "Site Id: 1561 | [URL][DOMAIN_NAME]" at bounding box center [599, 507] width 476 height 39
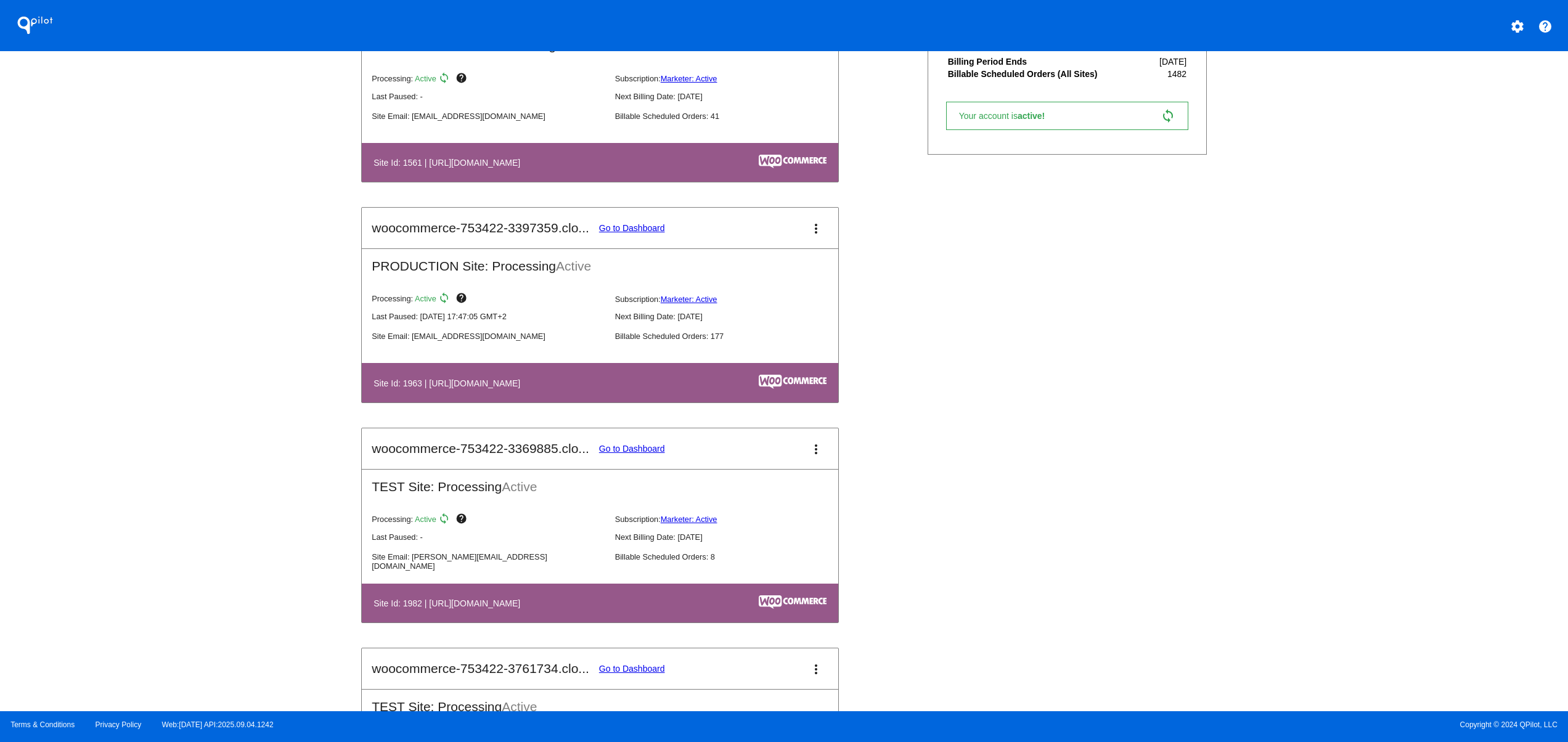
scroll to position [986, 0]
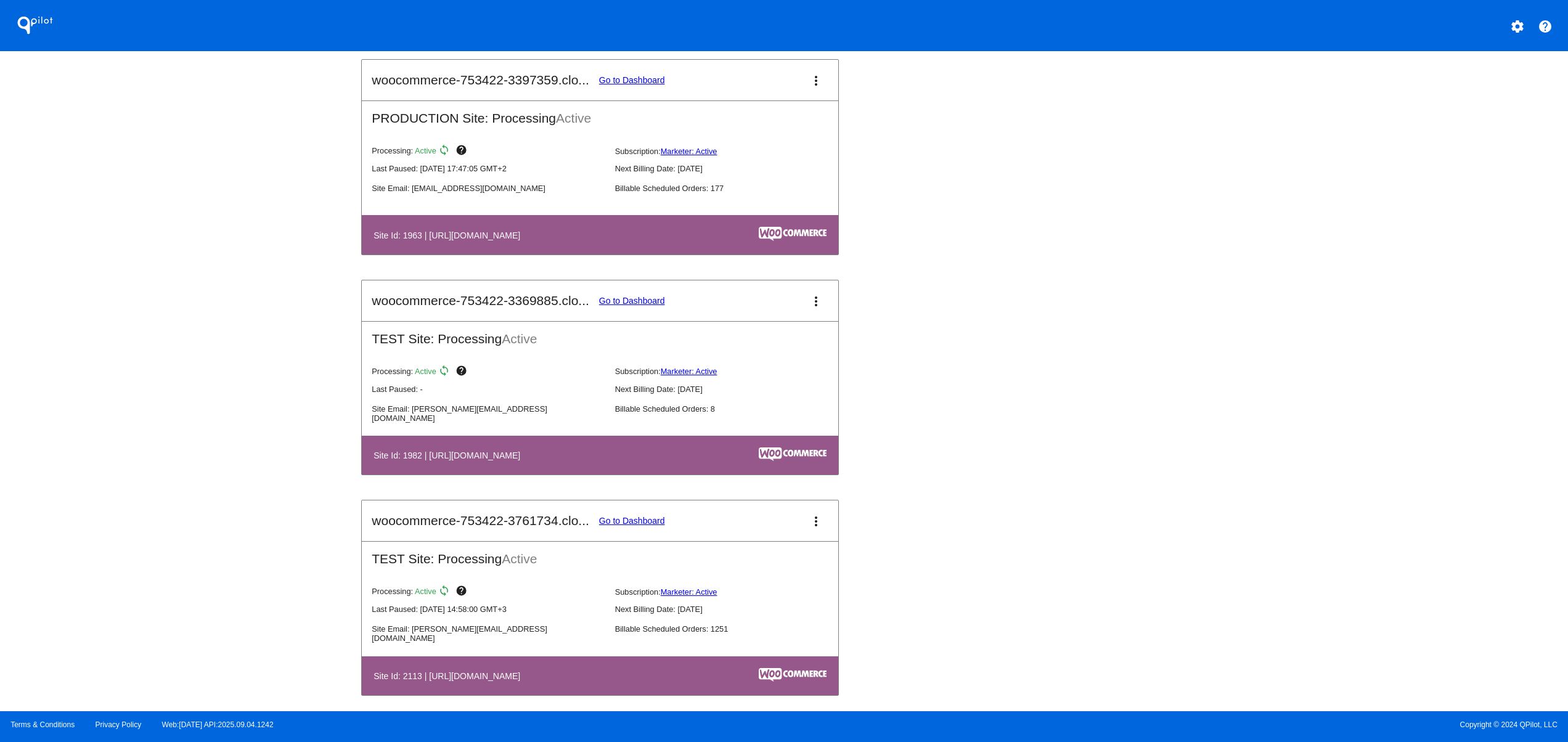
click at [638, 84] on link "Go to Dashboard" at bounding box center [632, 80] width 66 height 10
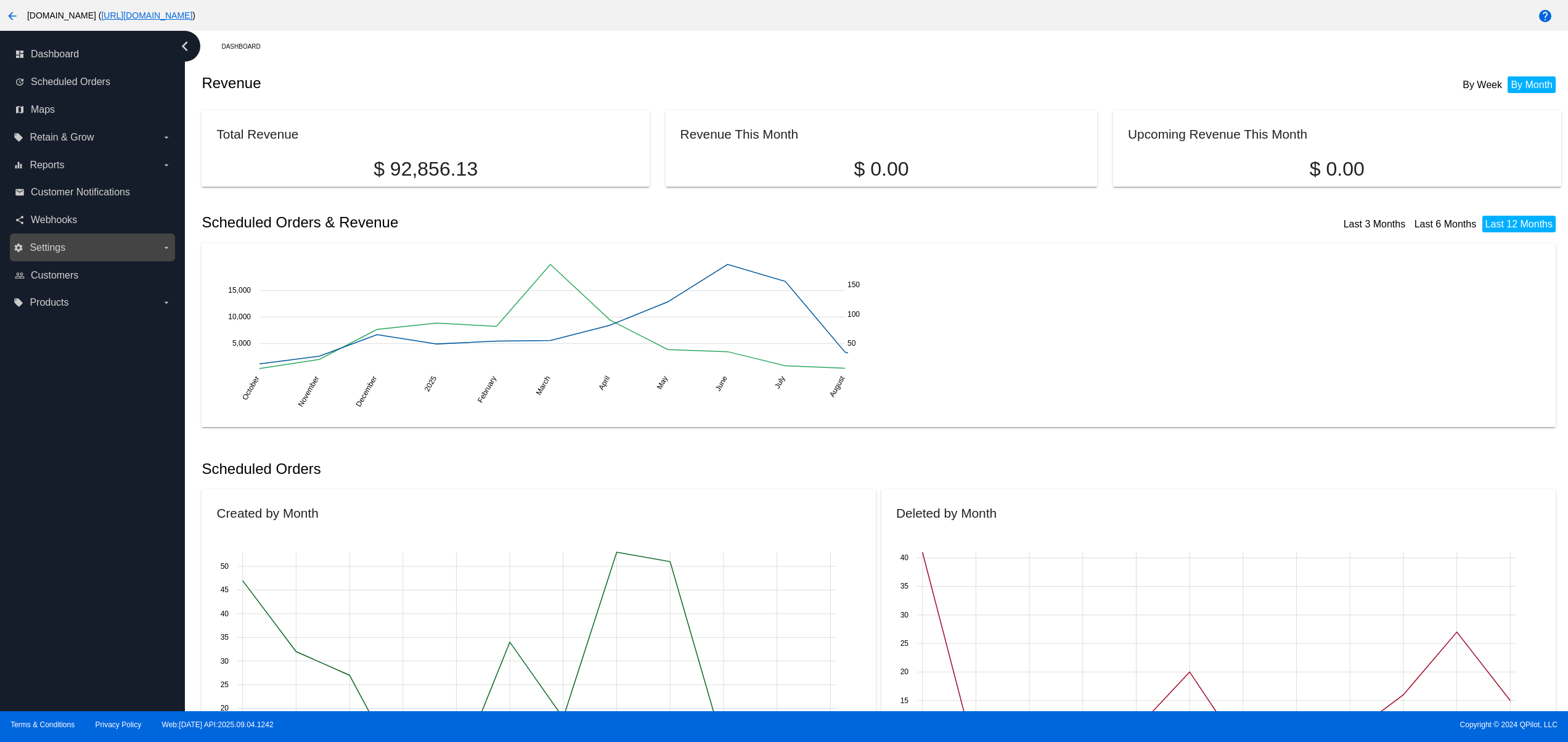
click at [62, 257] on div "settings Settings arrow_drop_down" at bounding box center [92, 247] width 165 height 28
click at [55, 249] on span "Settings" at bounding box center [47, 247] width 36 height 11
click at [0, 0] on input "settings Settings arrow_drop_down" at bounding box center [0, 0] width 0 height 0
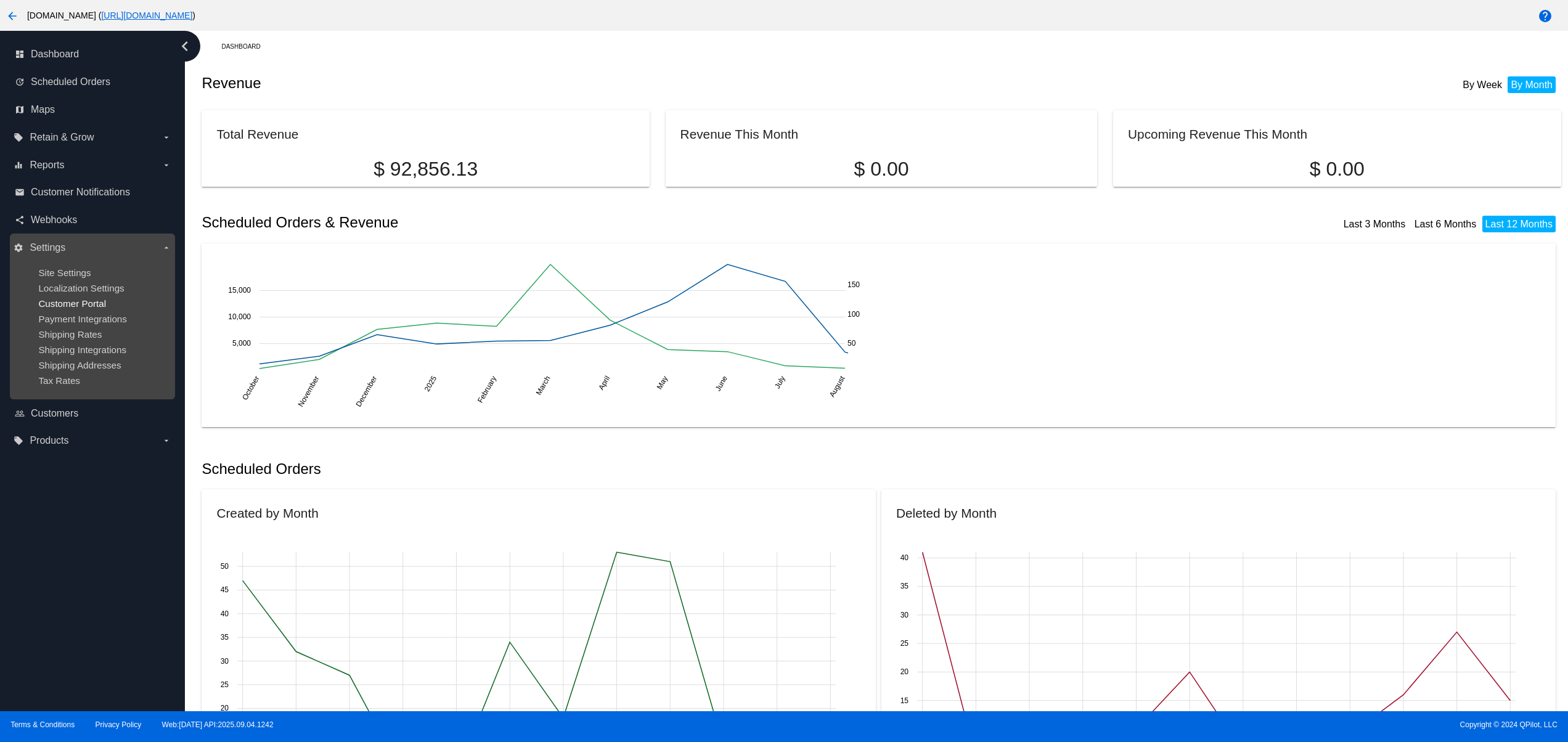
click at [71, 302] on span "Customer Portal" at bounding box center [72, 303] width 68 height 10
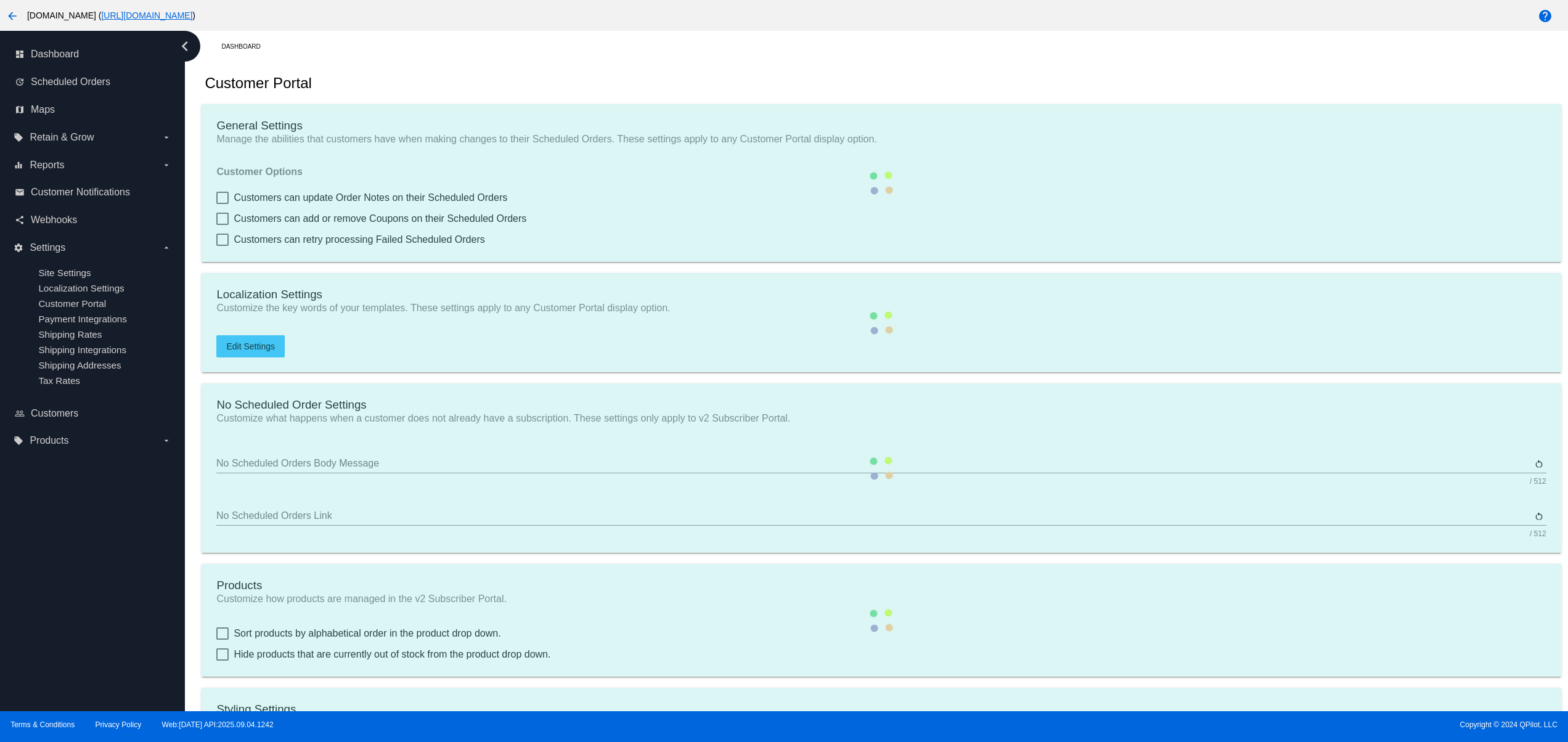
checkbox input "true"
type input "Create a Subscription"
type input "[URL][DOMAIN_NAME]"
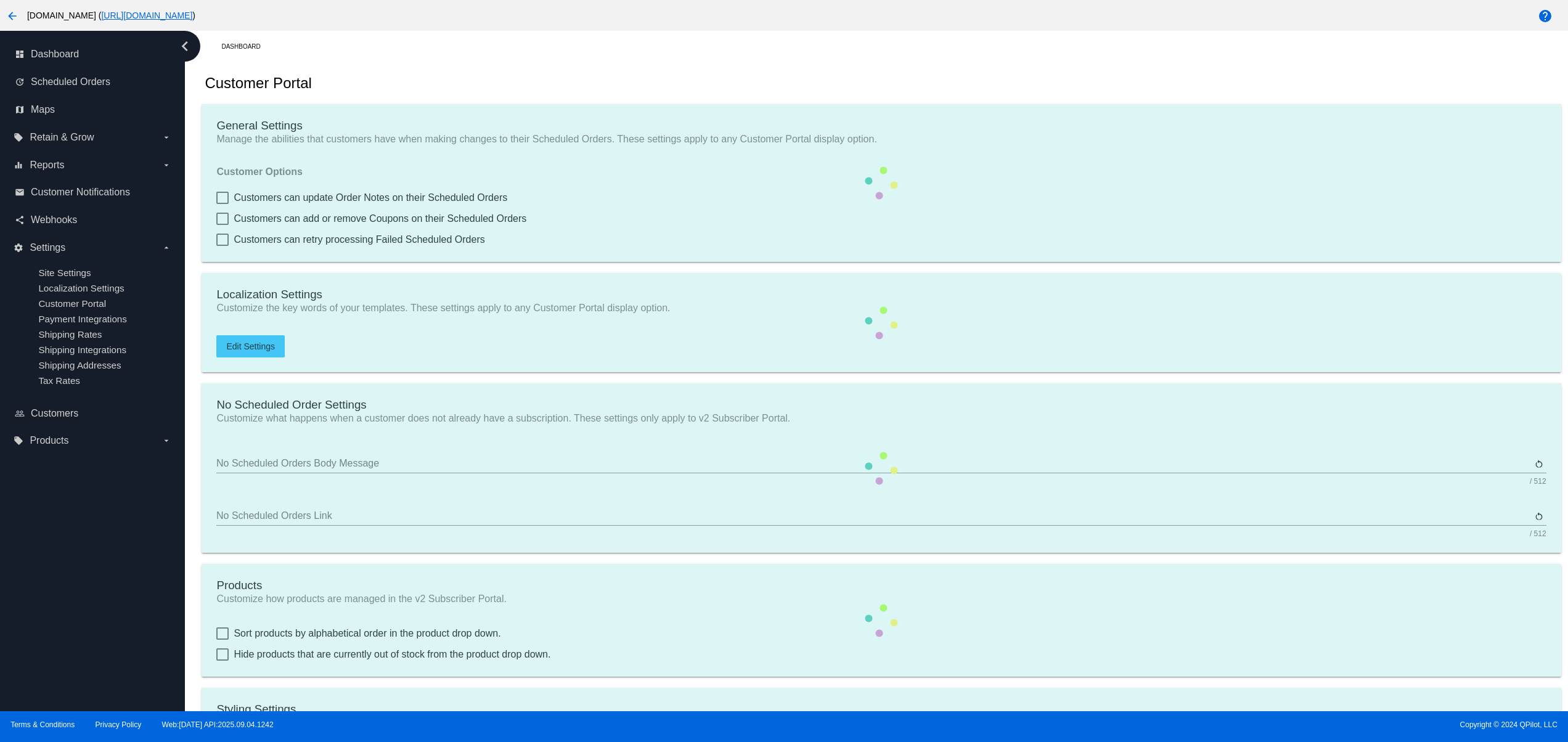
checkbox input "true"
type input "3"
type input "20"
type input "500"
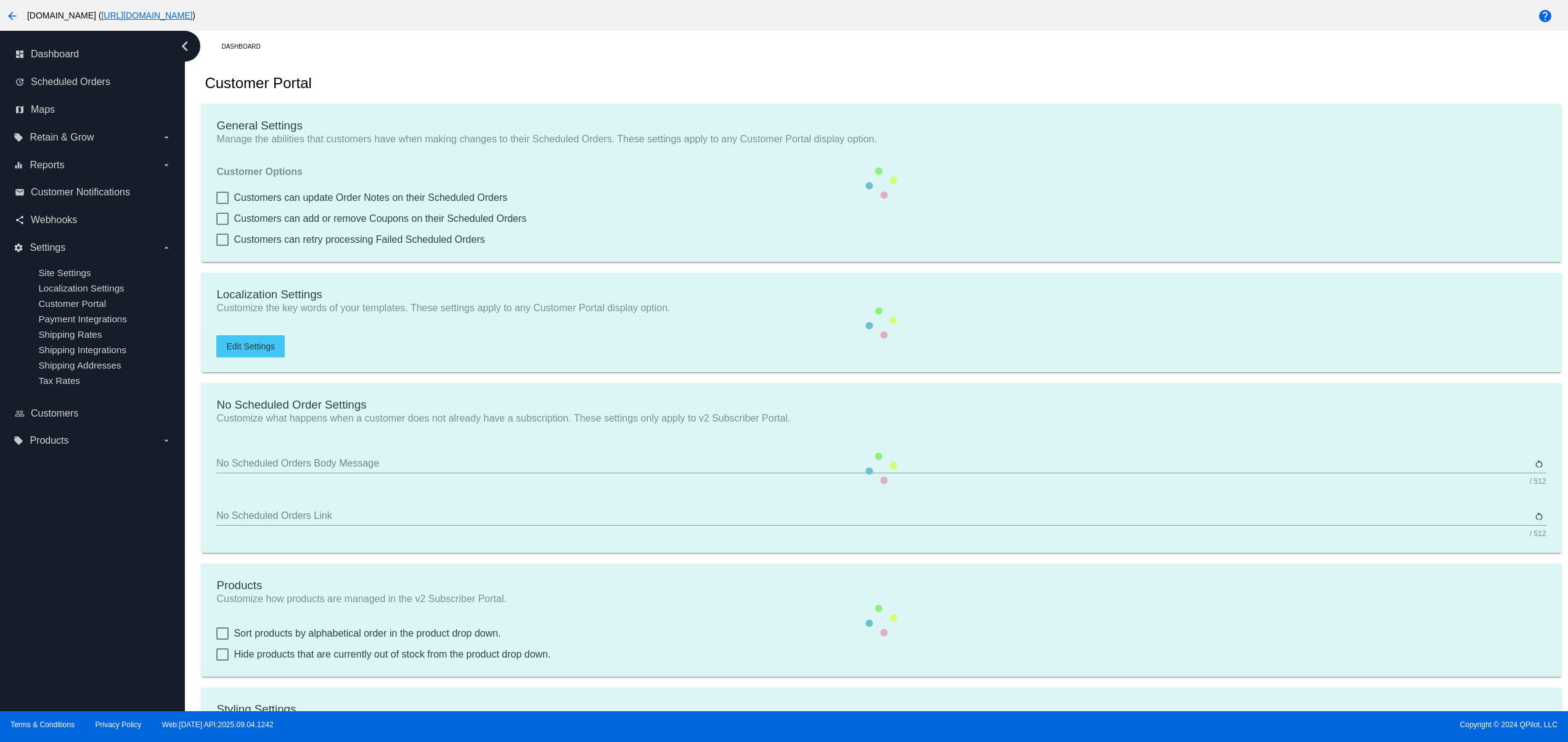
type input "500"
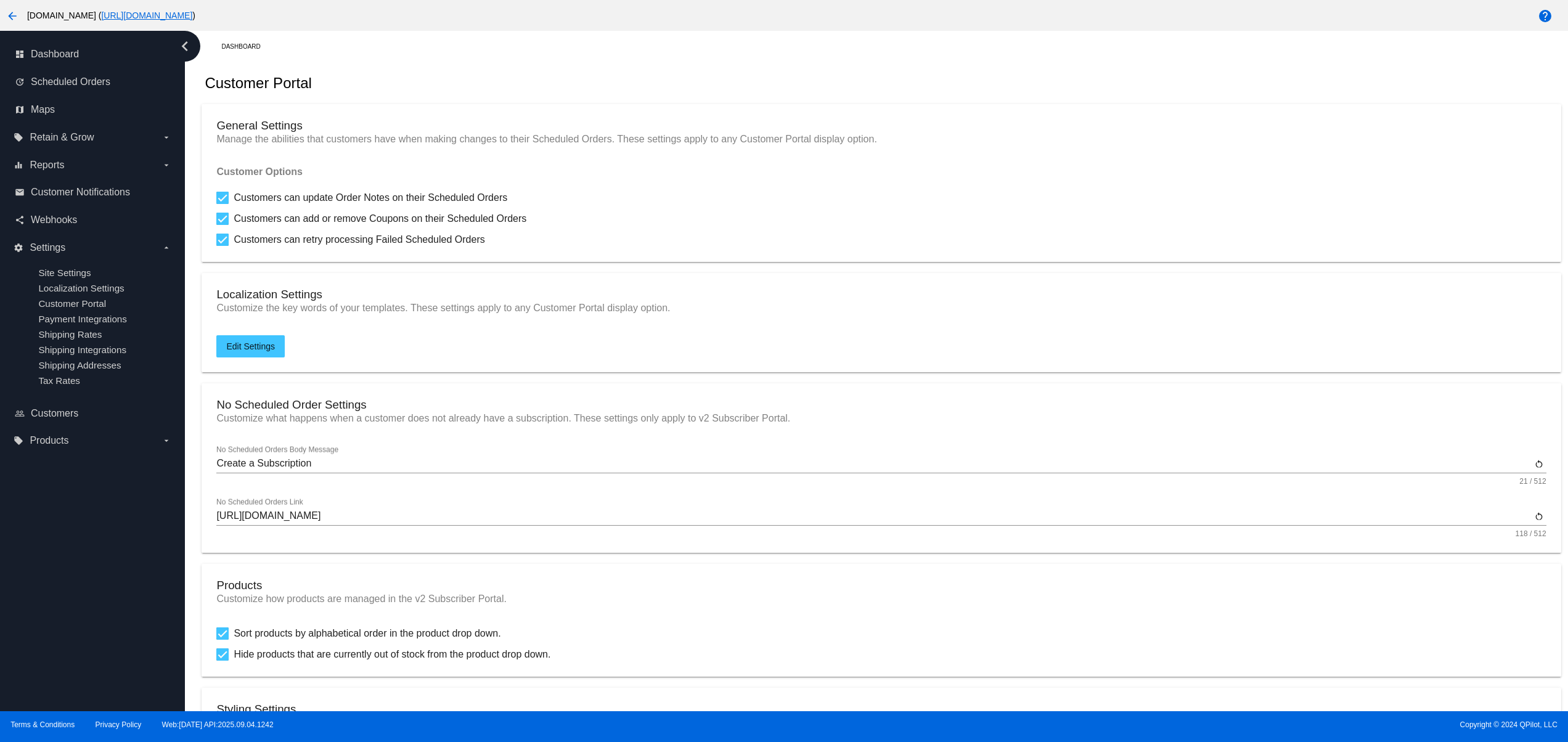
scroll to position [246, 0]
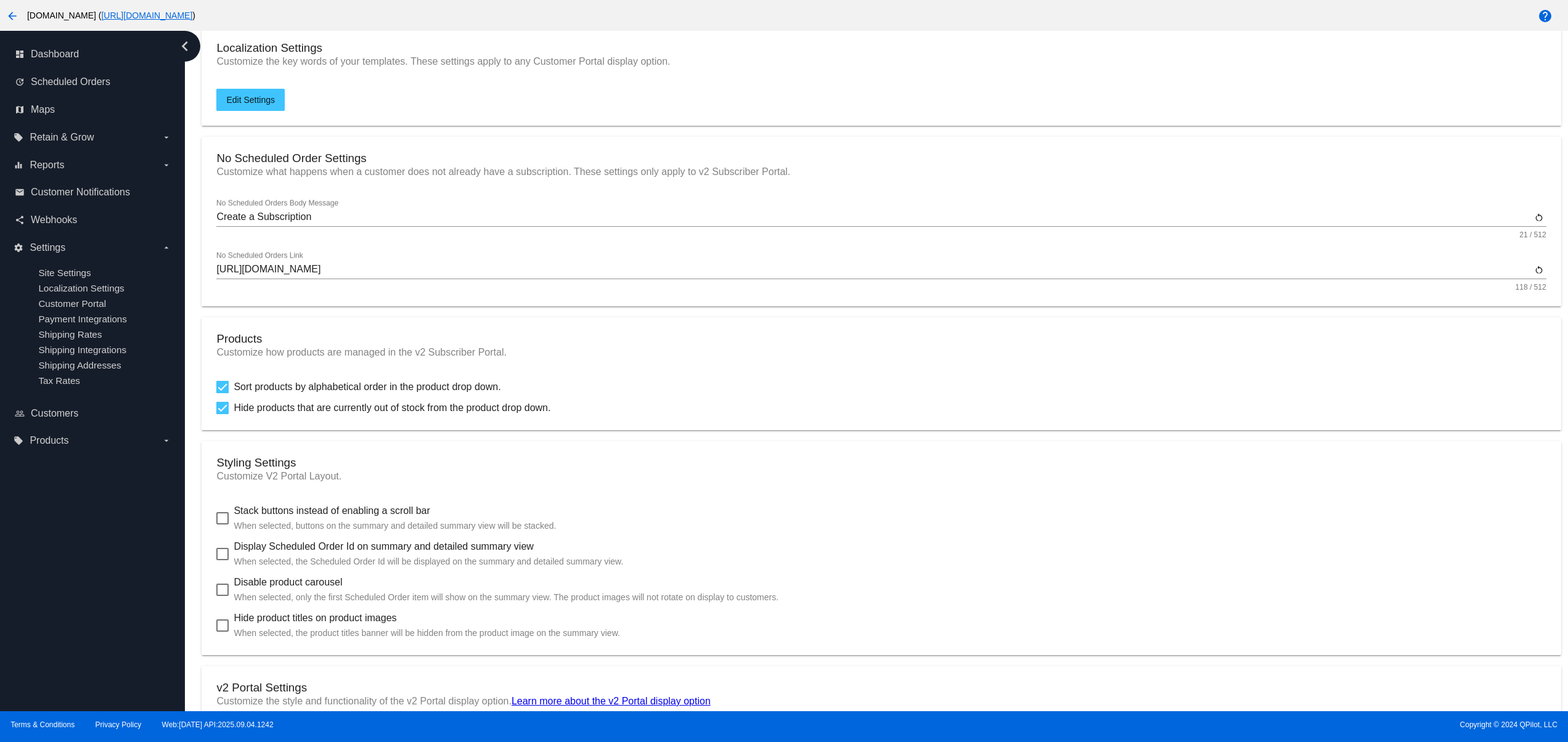
click at [227, 555] on label "Display Scheduled Order Id on summary and detailed summary view When selected, …" at bounding box center [419, 554] width 407 height 29
click at [223, 560] on input "Display Scheduled Order Id on summary and detailed summary view When selected, …" at bounding box center [222, 560] width 1 height 1
checkbox input "true"
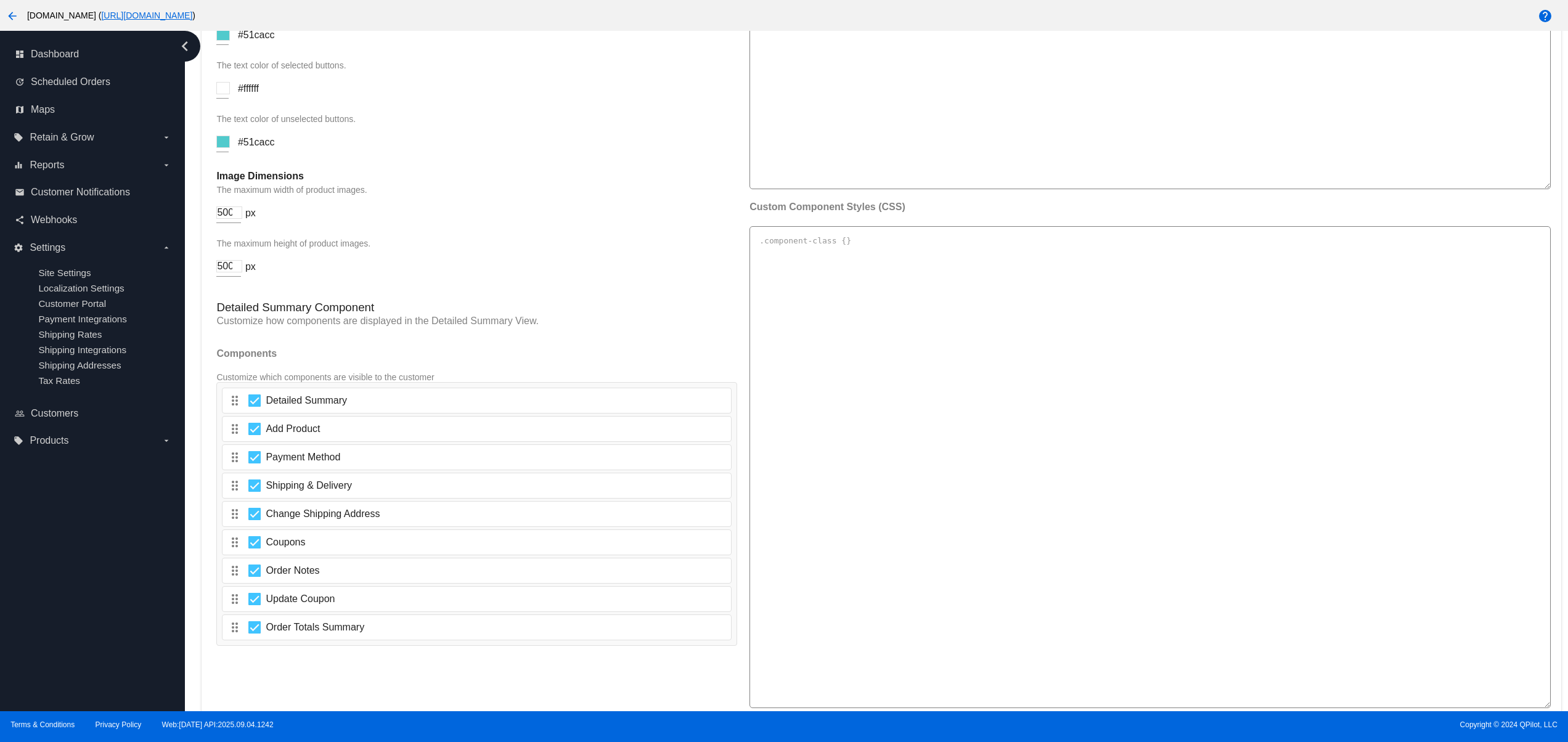
scroll to position [1826, 0]
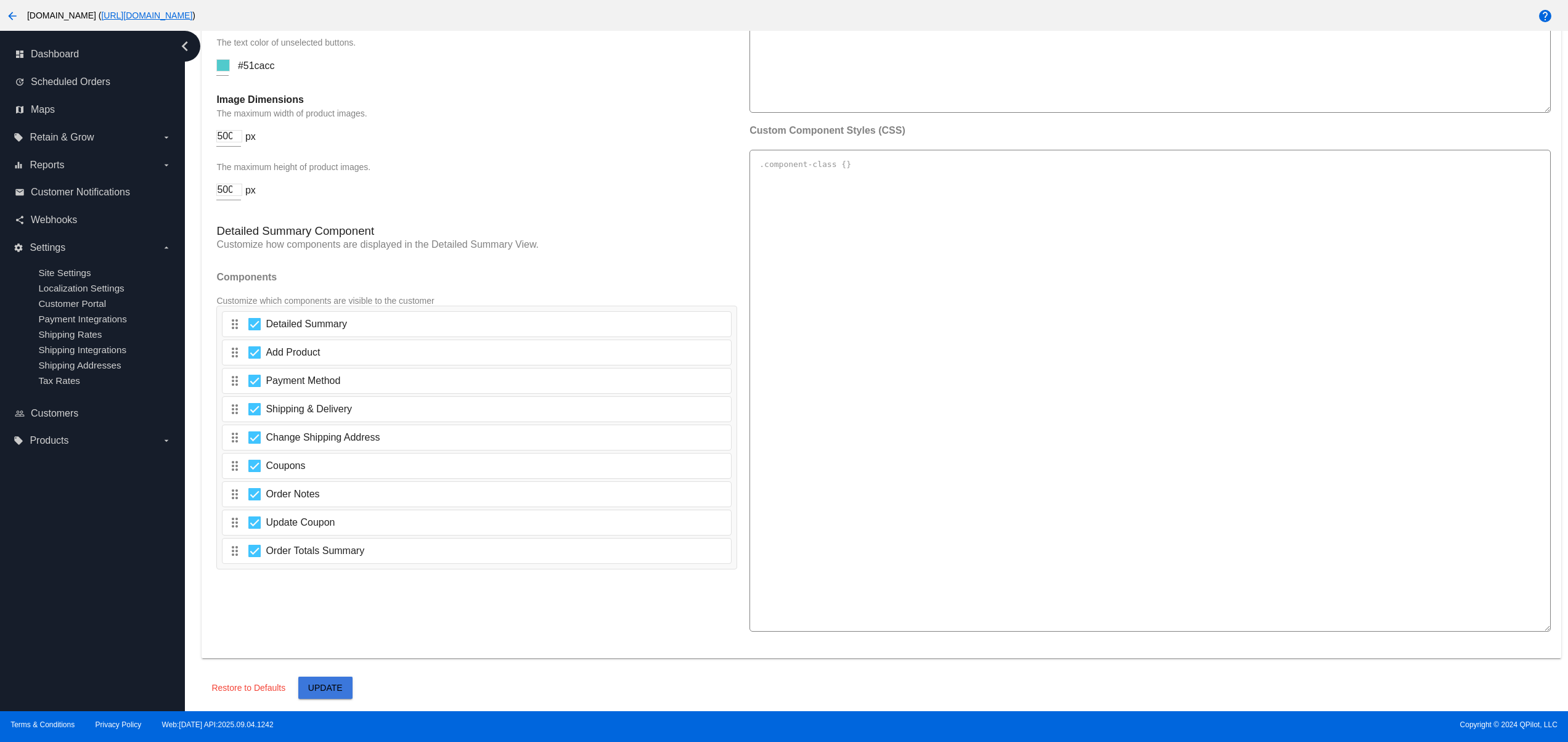
click at [330, 687] on span "Update" at bounding box center [325, 687] width 35 height 10
click at [851, 726] on button "Close" at bounding box center [853, 727] width 29 height 12
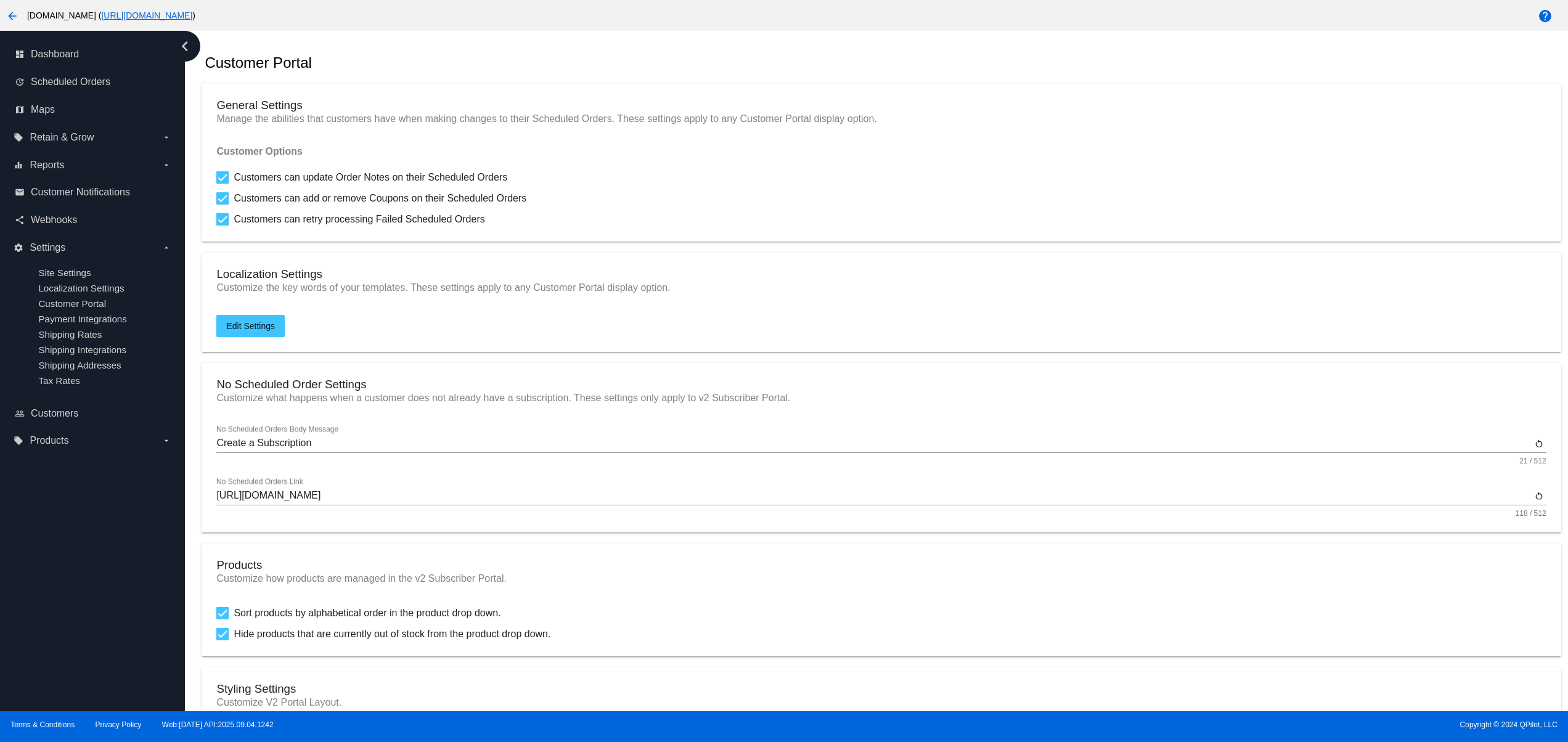
scroll to position [0, 0]
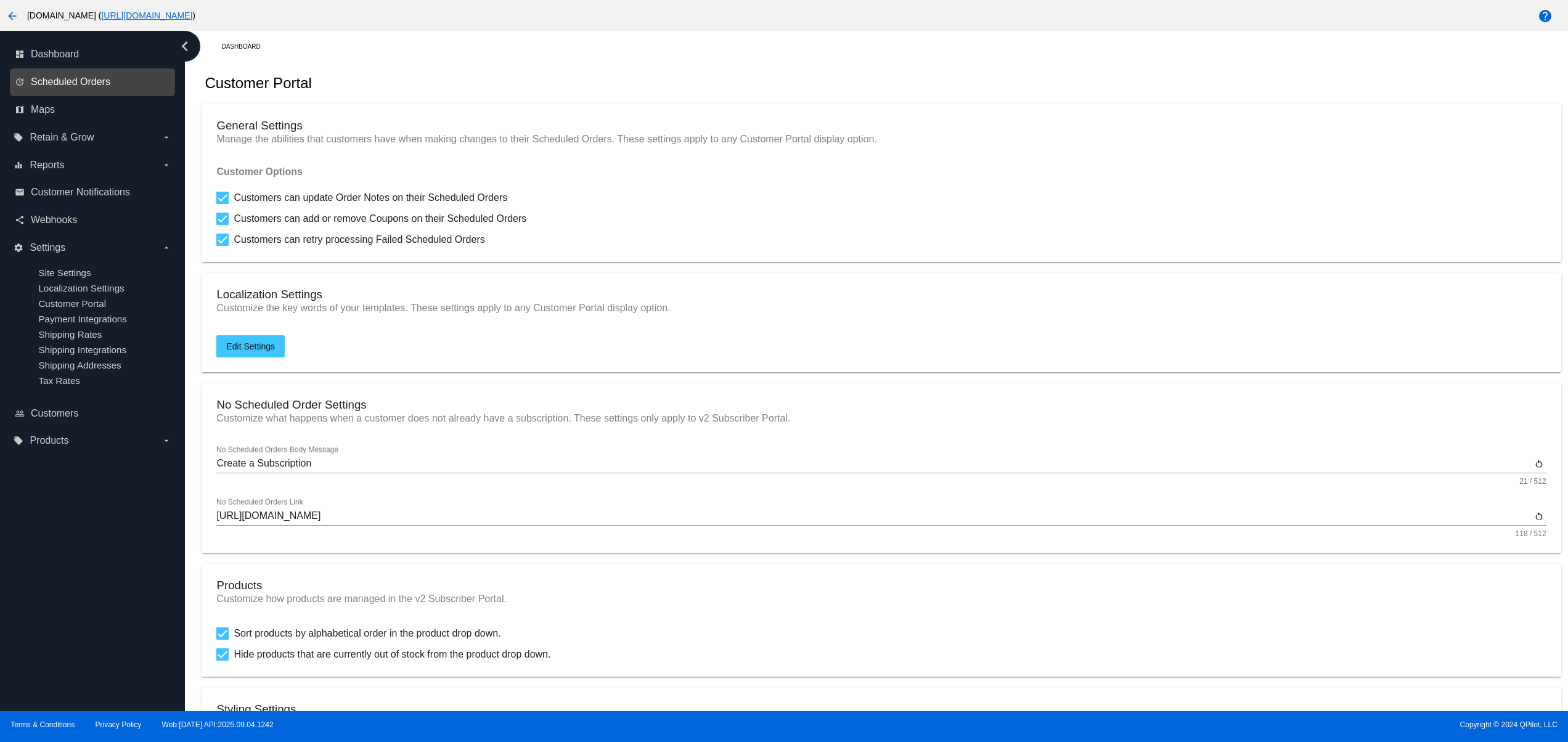
click at [106, 79] on span "Scheduled Orders" at bounding box center [71, 81] width 80 height 11
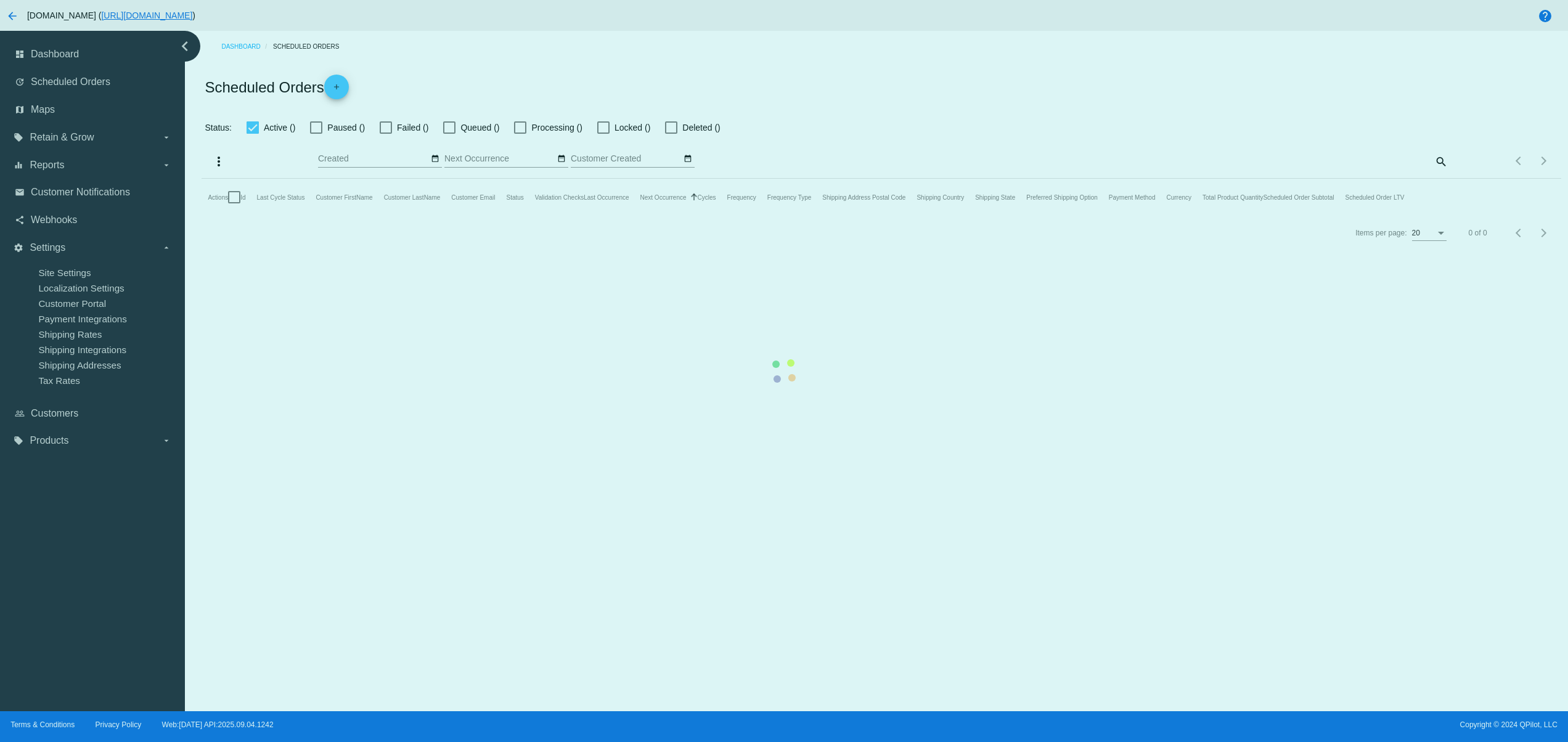
type input "[DATE] - [DATE]"
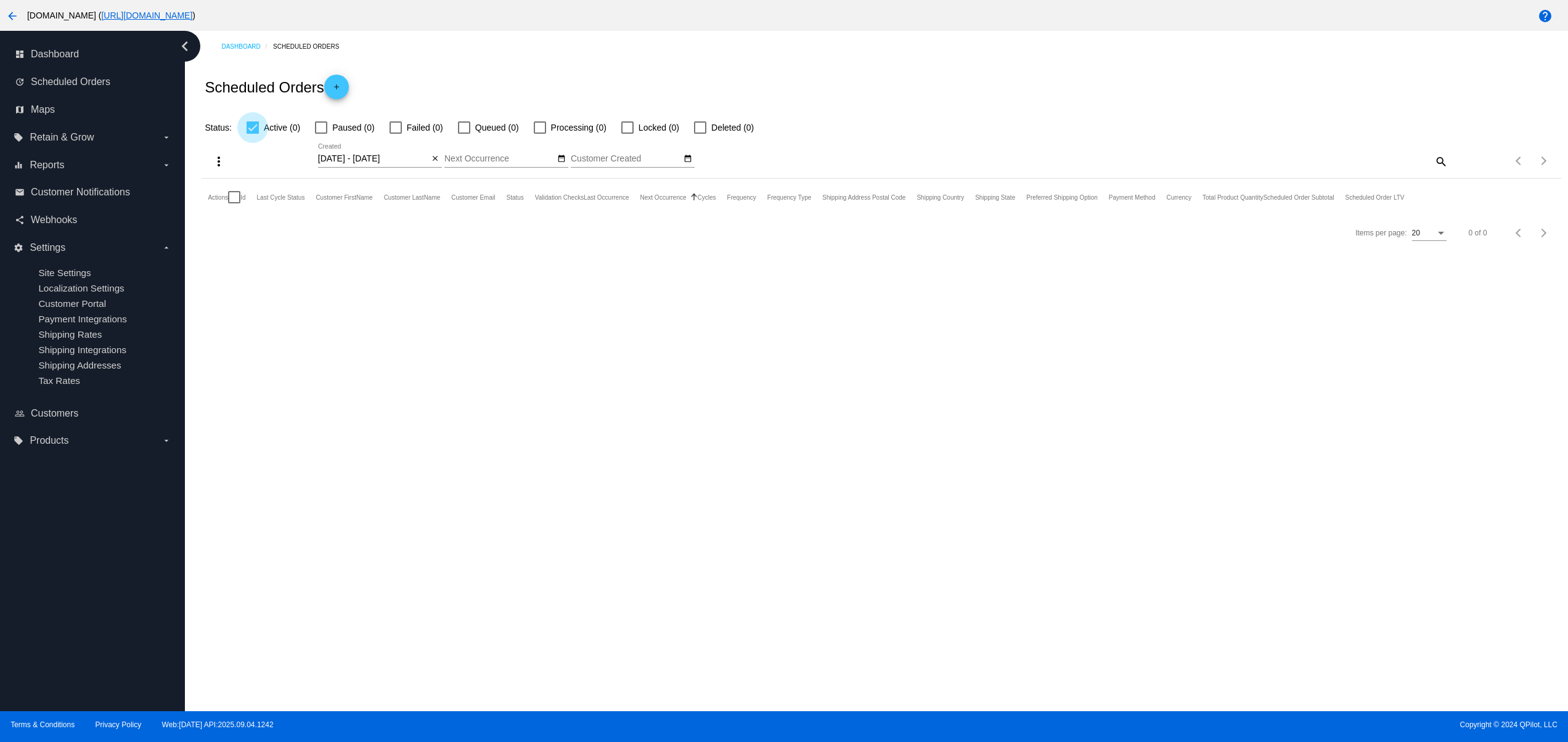
click at [255, 131] on div at bounding box center [252, 127] width 12 height 12
click at [252, 133] on input "Active (0)" at bounding box center [252, 133] width 1 height 1
checkbox input "false"
click at [434, 159] on mat-icon "close" at bounding box center [435, 159] width 9 height 10
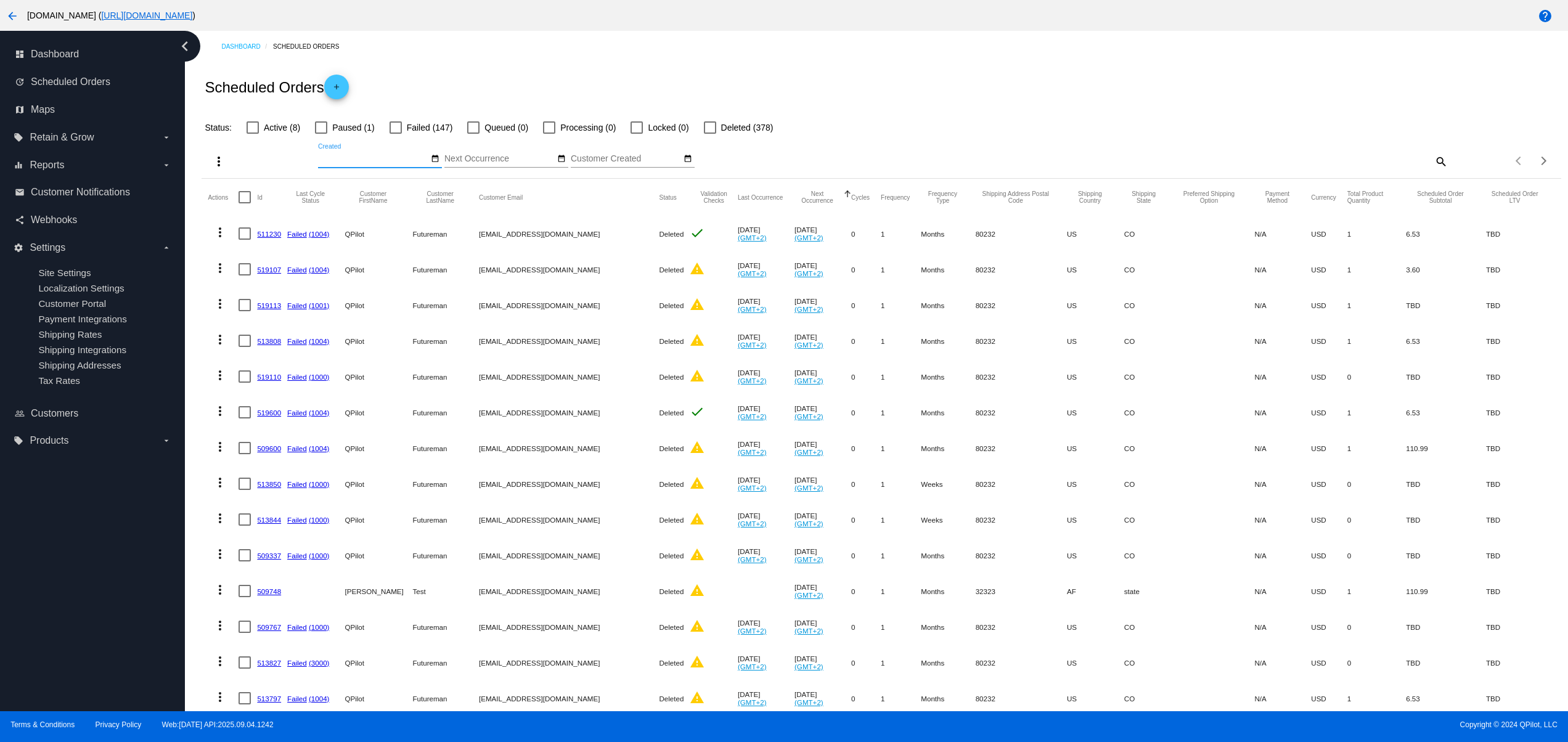
click at [1433, 157] on mat-icon "search" at bounding box center [1440, 161] width 15 height 19
paste input "1031076"
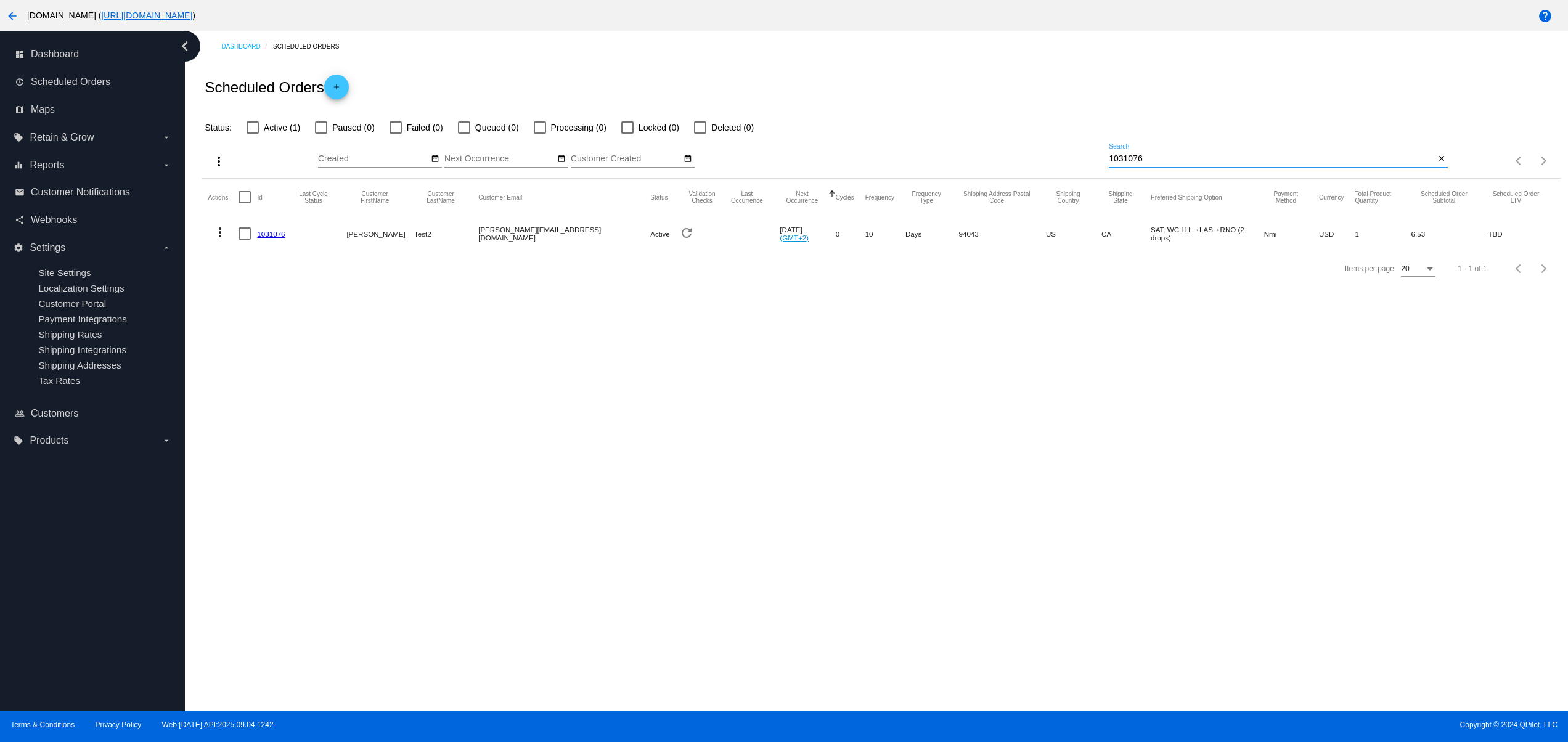
type input "1031076"
drag, startPoint x: 521, startPoint y: 235, endPoint x: 571, endPoint y: 265, distance: 58.3
click at [558, 238] on mat-row "more_vert 1031076 [PERSON_NAME] Test2 [PERSON_NAME][EMAIL_ADDRESS][DOMAIN_NAME]…" at bounding box center [881, 233] width 1347 height 36
click at [600, 354] on div "Dashboard Scheduled Orders Scheduled Orders add Status: Active (1) Paused (0) F…" at bounding box center [876, 371] width 1383 height 680
drag, startPoint x: 1174, startPoint y: 235, endPoint x: 1257, endPoint y: 238, distance: 83.1
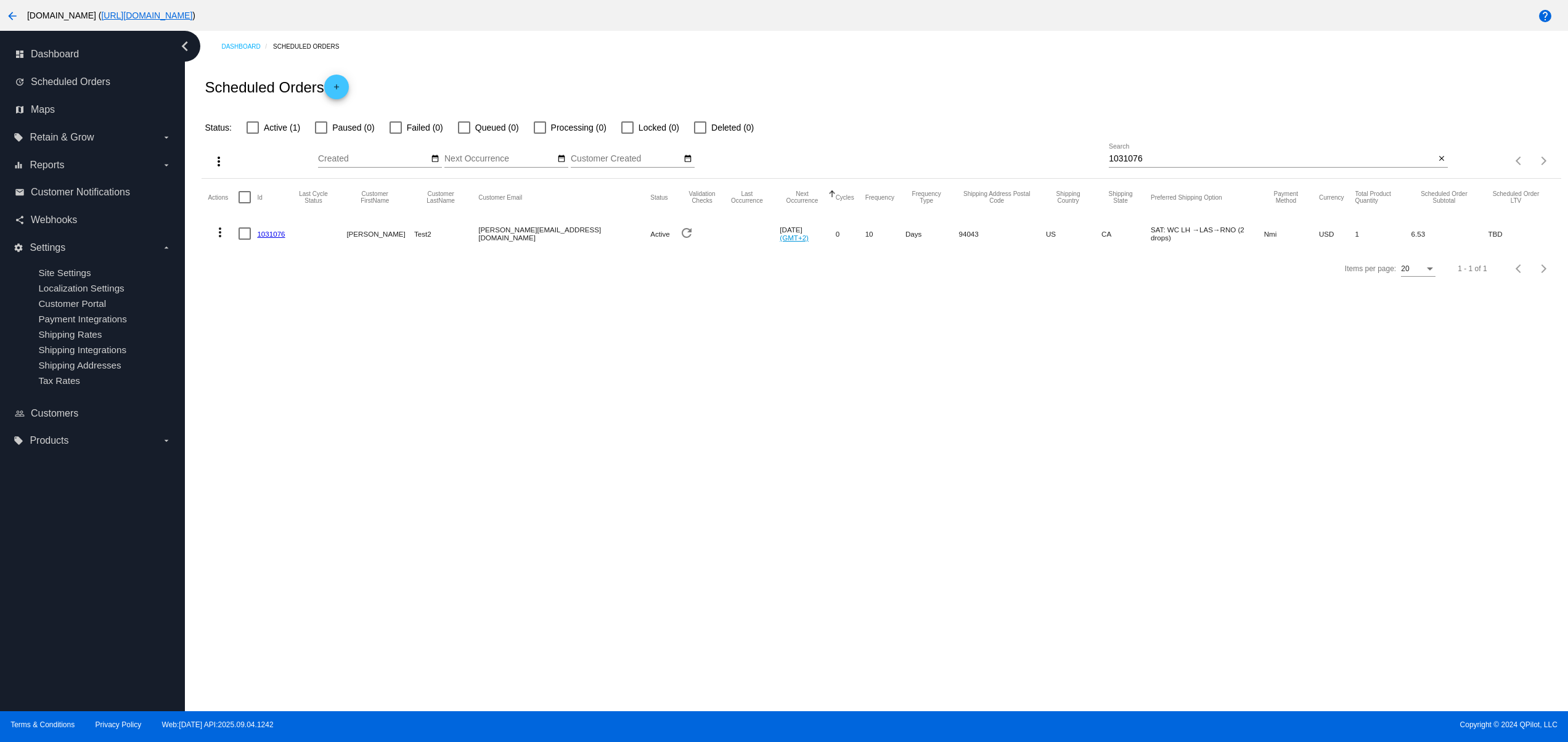
click at [1257, 238] on mat-row "more_vert 1031076 [PERSON_NAME] Test2 [PERSON_NAME][EMAIL_ADDRESS][DOMAIN_NAME]…" at bounding box center [881, 233] width 1347 height 36
click at [1221, 381] on div "Dashboard Scheduled Orders Scheduled Orders add Status: Active (1) Paused (0) F…" at bounding box center [876, 371] width 1383 height 680
drag, startPoint x: 1095, startPoint y: 230, endPoint x: 1268, endPoint y: 339, distance: 204.5
click at [1251, 231] on mat-row "more_vert 1031076 [PERSON_NAME] Test2 [PERSON_NAME][EMAIL_ADDRESS][DOMAIN_NAME]…" at bounding box center [881, 233] width 1347 height 36
click at [1243, 452] on div "Dashboard Scheduled Orders Scheduled Orders add Status: Active (1) Paused (0) F…" at bounding box center [876, 371] width 1383 height 680
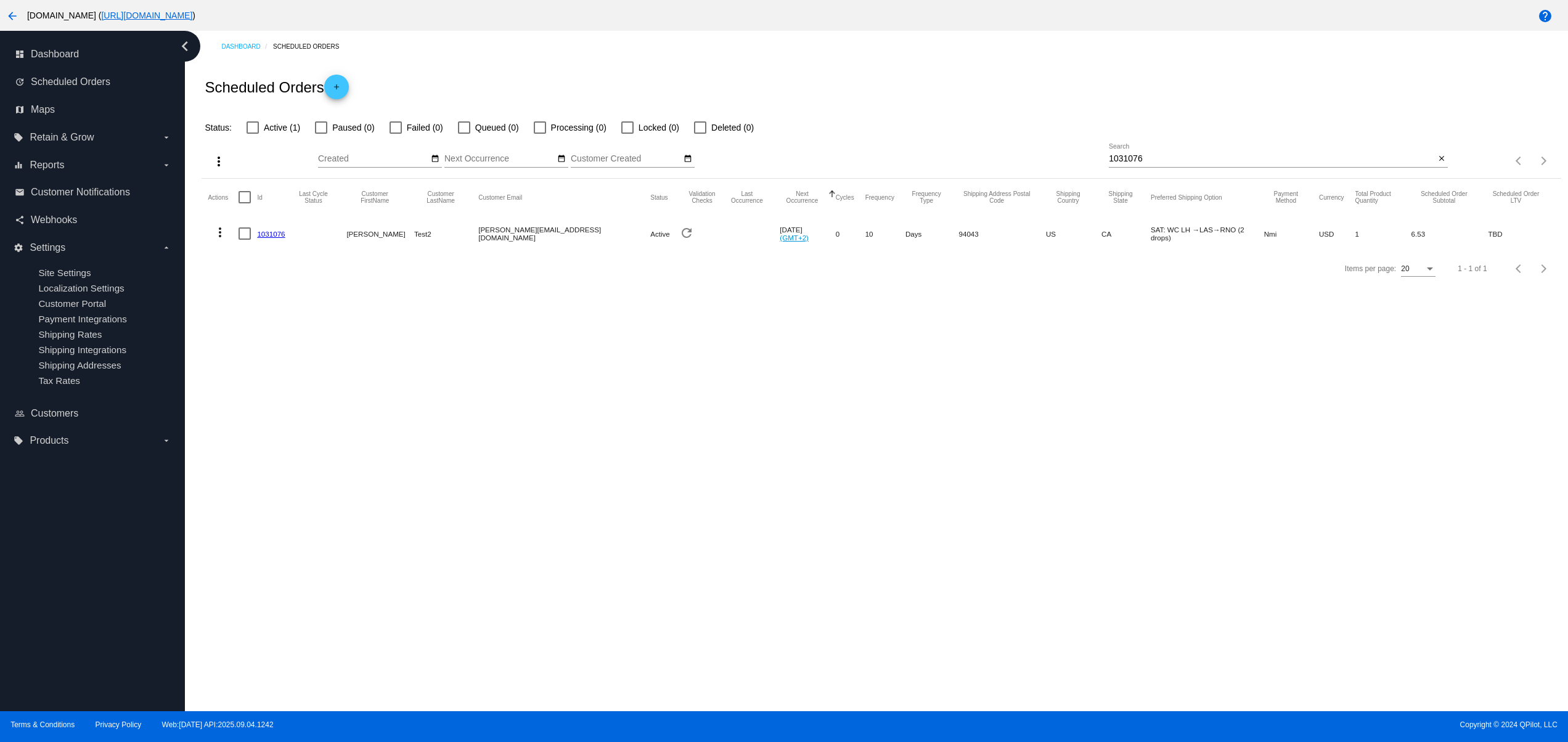
click at [274, 238] on link "1031076" at bounding box center [271, 233] width 28 height 8
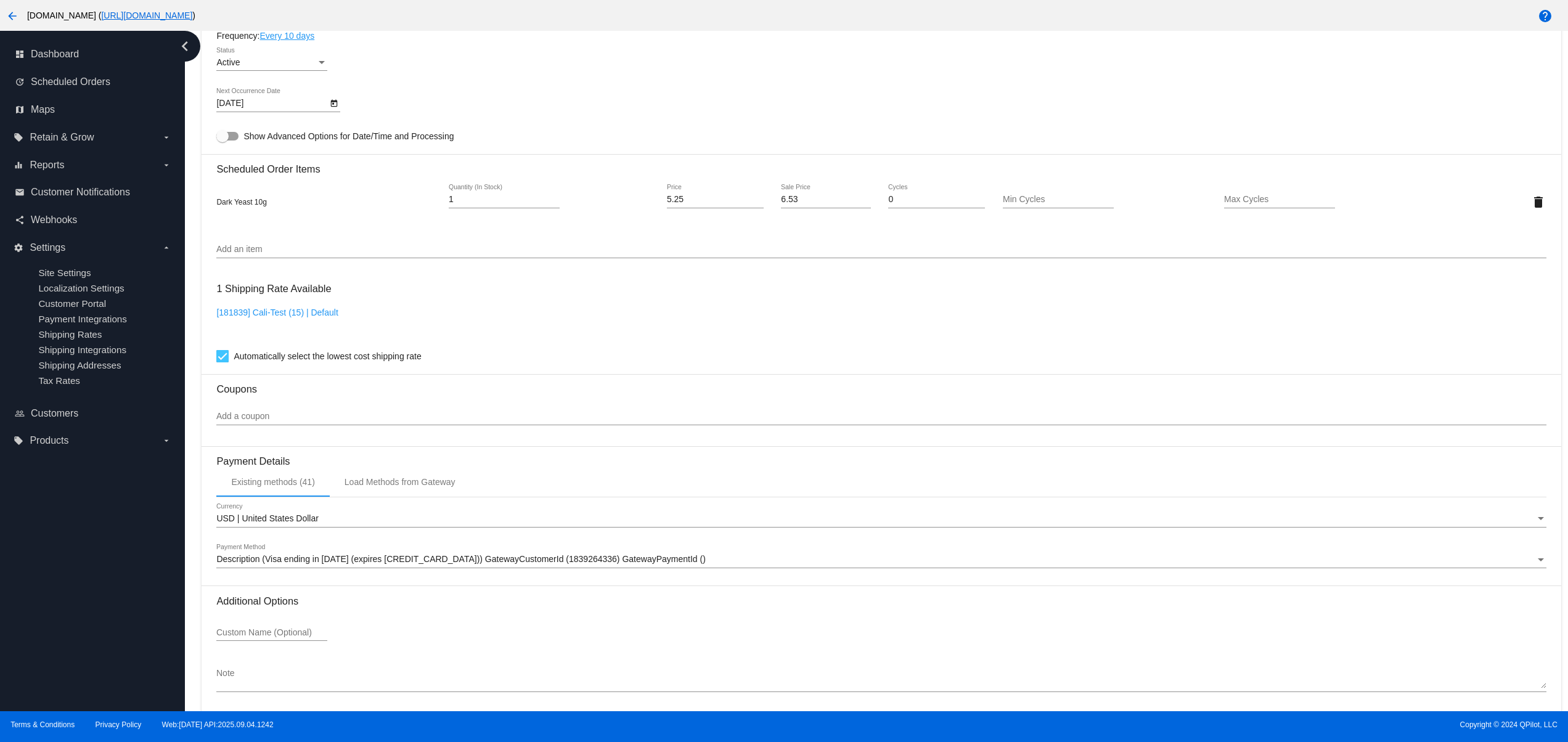
scroll to position [714, 0]
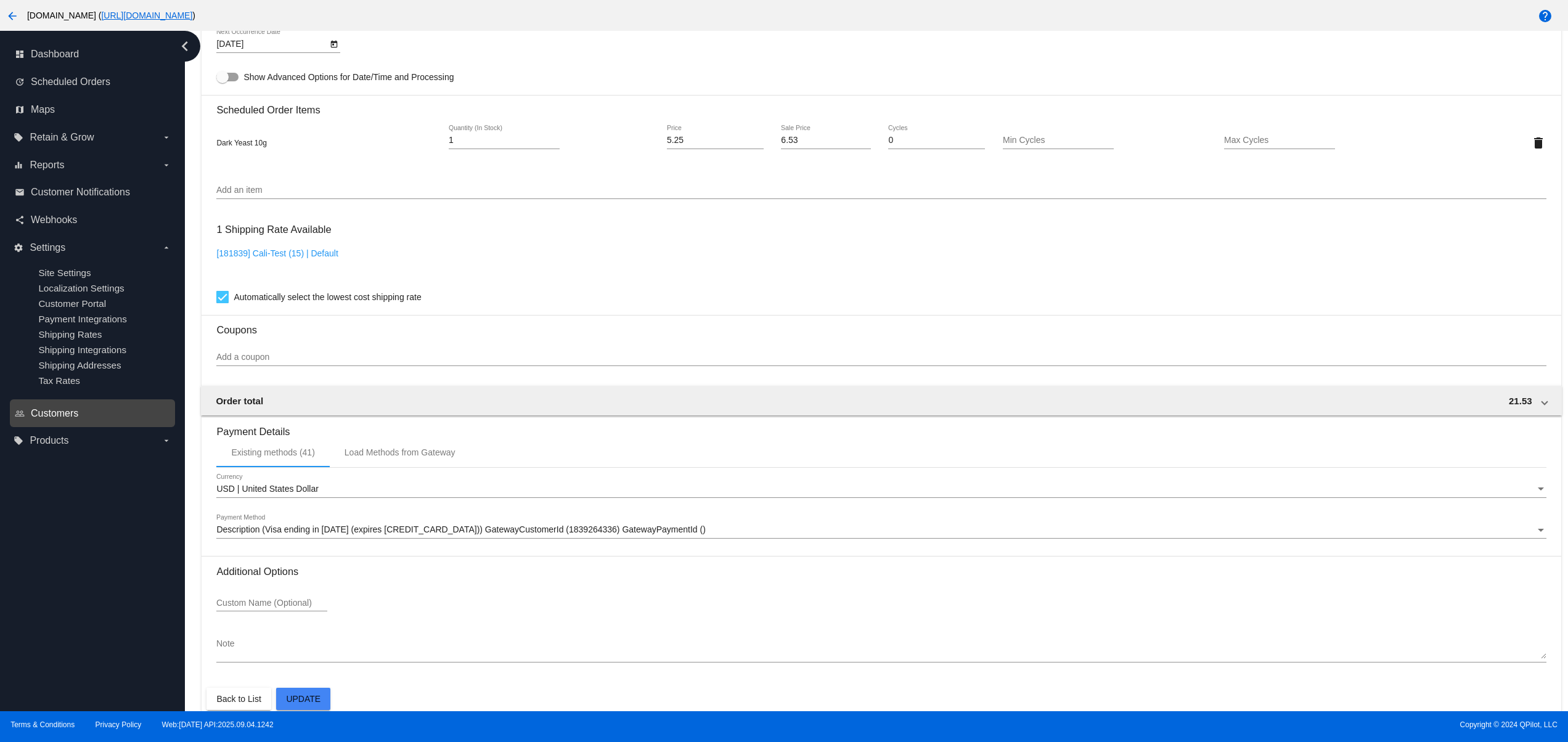
click at [57, 419] on span "Customers" at bounding box center [55, 413] width 48 height 11
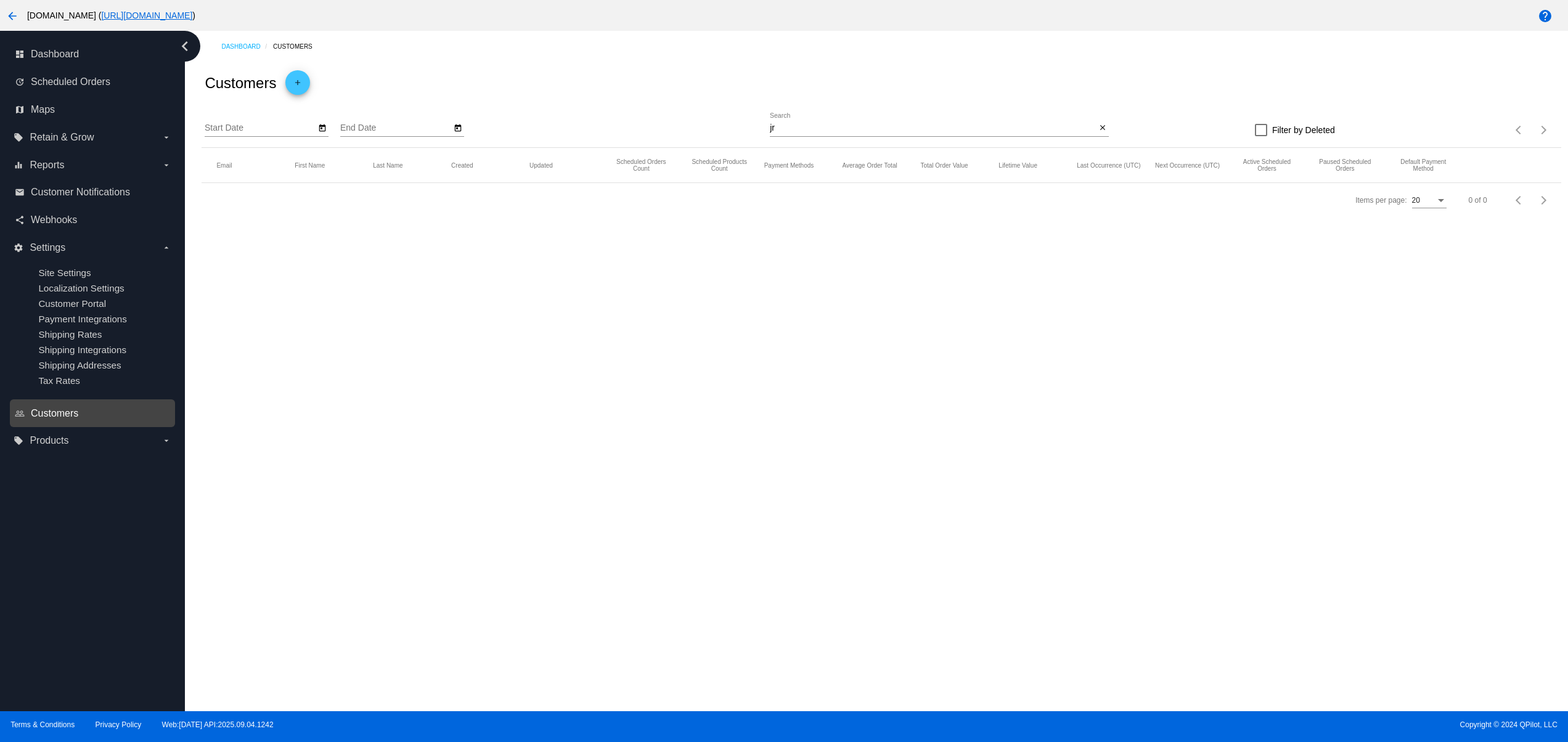
click at [65, 419] on span "Customers" at bounding box center [55, 413] width 48 height 11
click at [1107, 129] on button "close" at bounding box center [1102, 128] width 13 height 13
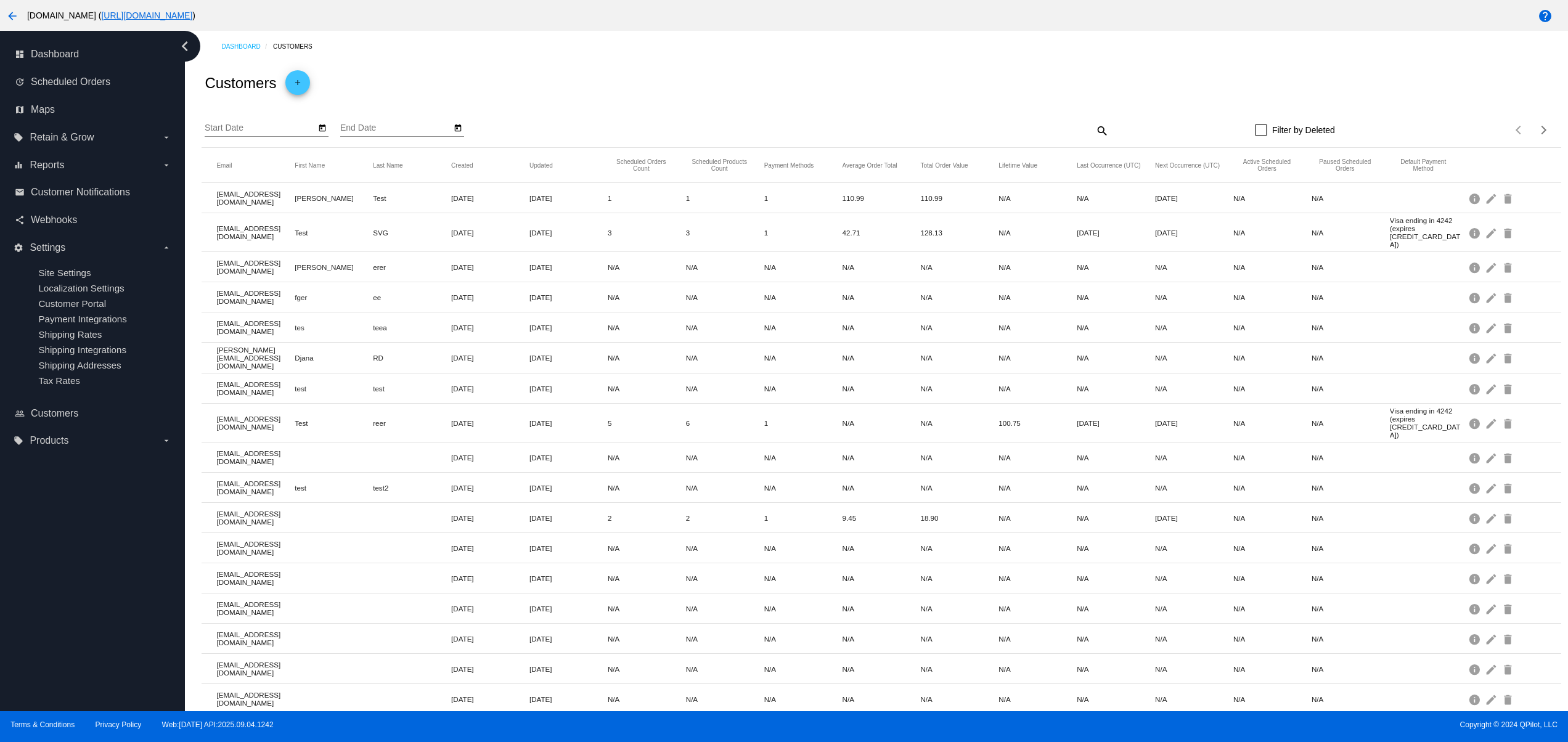
click at [1094, 126] on mat-icon "search" at bounding box center [1101, 130] width 15 height 19
click at [925, 133] on input "Search" at bounding box center [939, 127] width 339 height 10
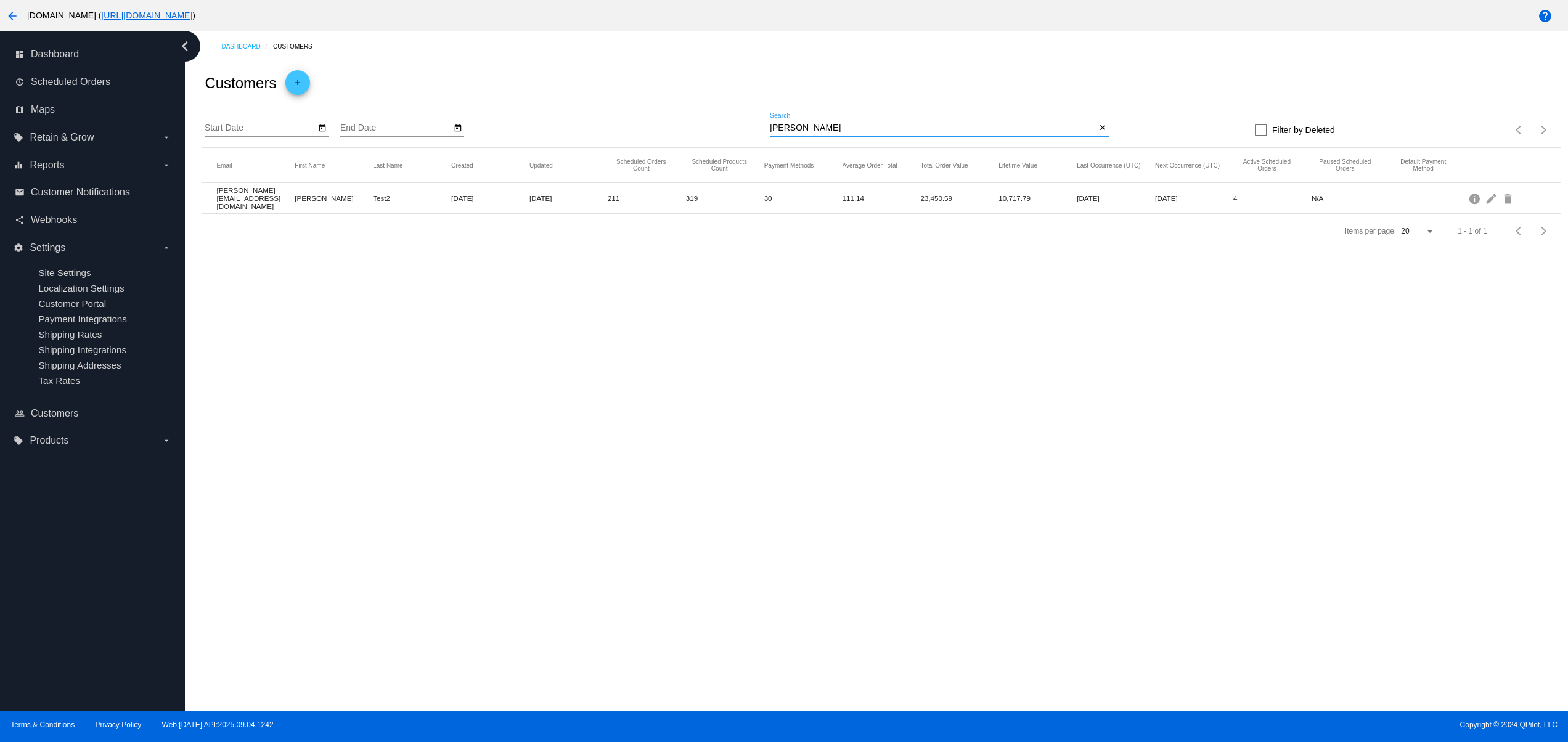
type input "[PERSON_NAME]"
drag, startPoint x: 413, startPoint y: 205, endPoint x: 649, endPoint y: 205, distance: 236.0
click at [647, 205] on mat-row "[PERSON_NAME][EMAIL_ADDRESS][DOMAIN_NAME] [PERSON_NAME] Test2 [DATE] [DATE] 211…" at bounding box center [880, 199] width 1359 height 31
click at [1492, 200] on mat-icon "edit" at bounding box center [1492, 198] width 15 height 19
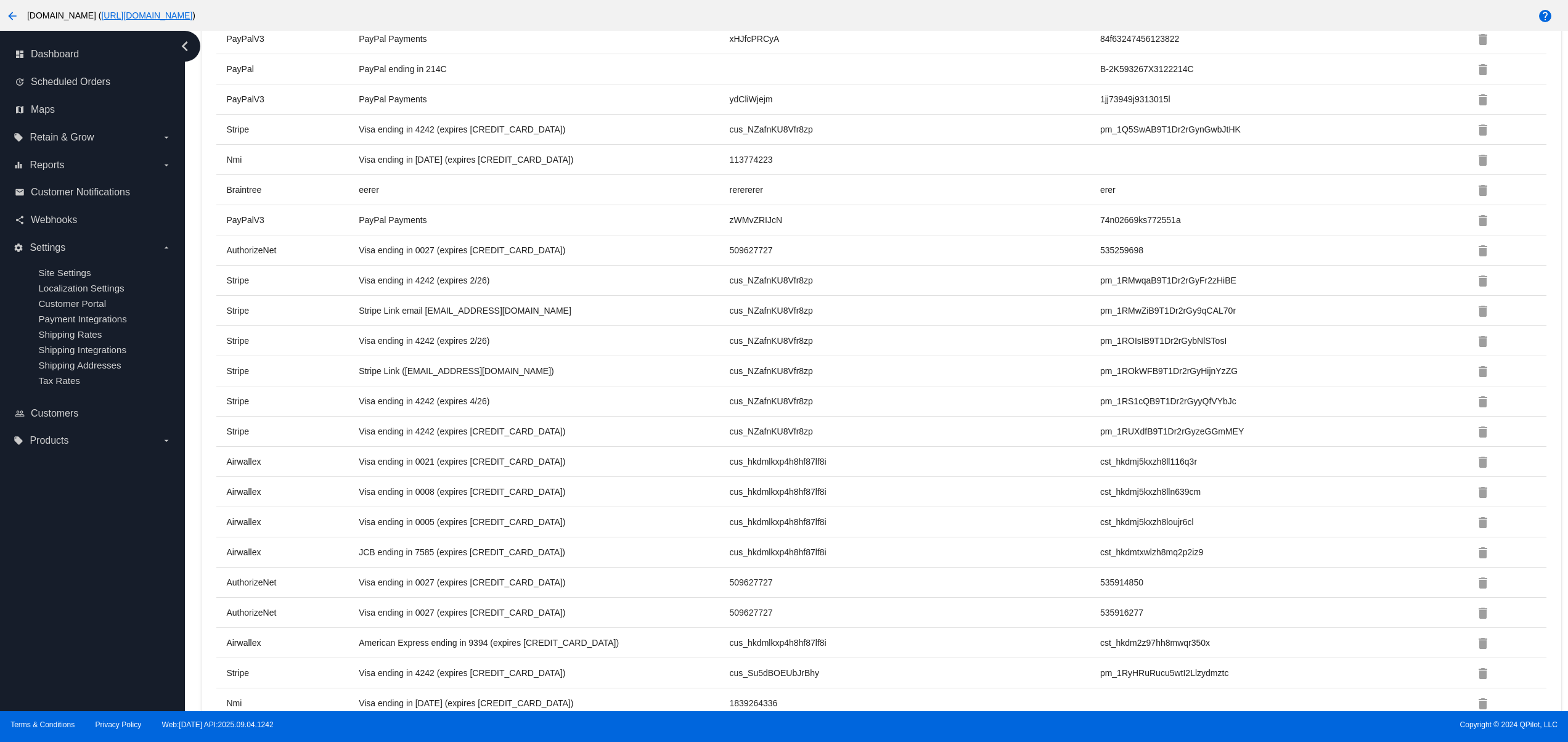
scroll to position [1671, 0]
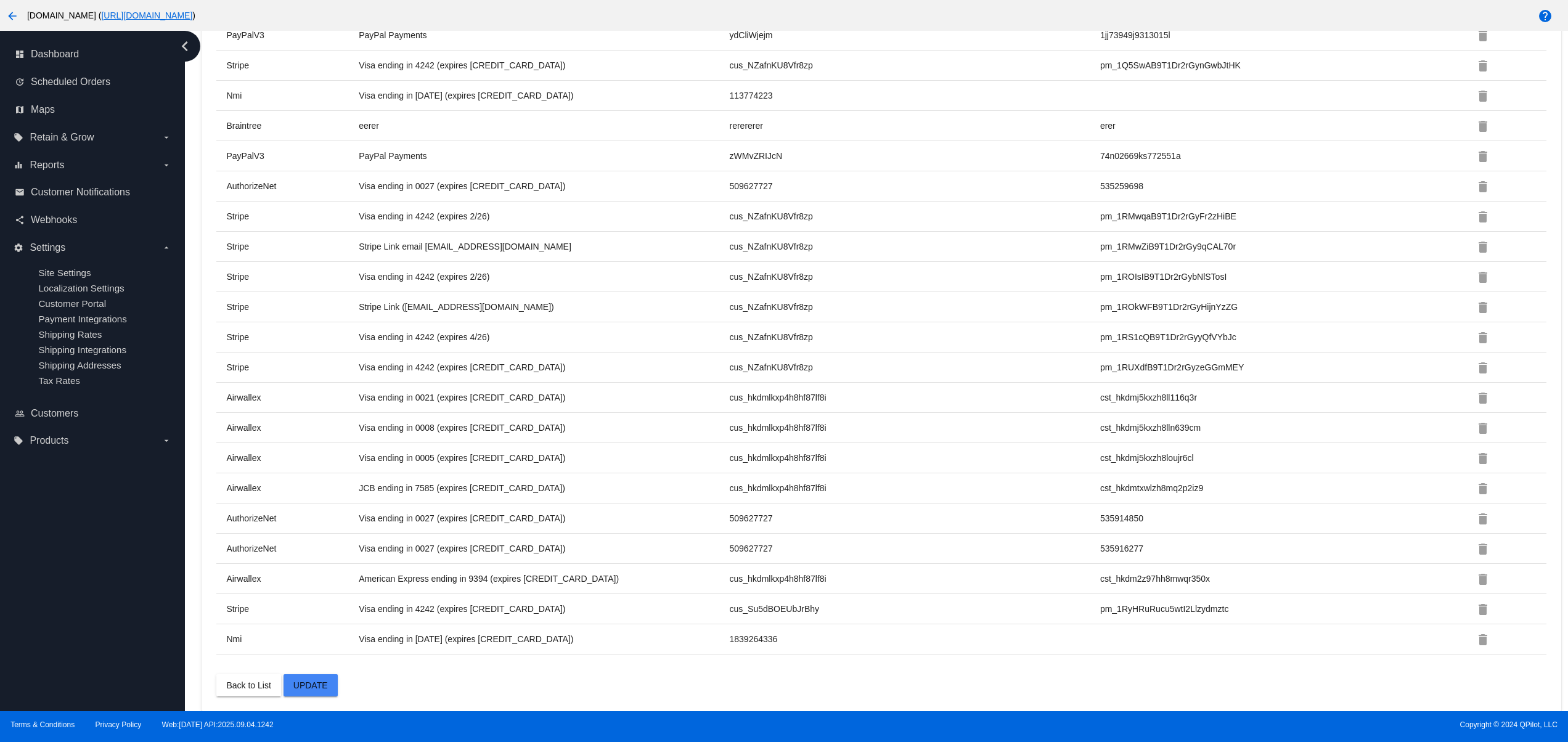
drag, startPoint x: 365, startPoint y: 636, endPoint x: 570, endPoint y: 639, distance: 205.0
click at [570, 639] on td "Visa ending in [DATE] (expires [CREDIT_CARD_DATA])" at bounding box center [543, 639] width 370 height 11
drag, startPoint x: 385, startPoint y: 641, endPoint x: 506, endPoint y: 639, distance: 121.0
click at [506, 639] on td "Visa ending in [DATE] (expires [CREDIT_CARD_DATA])" at bounding box center [543, 639] width 370 height 11
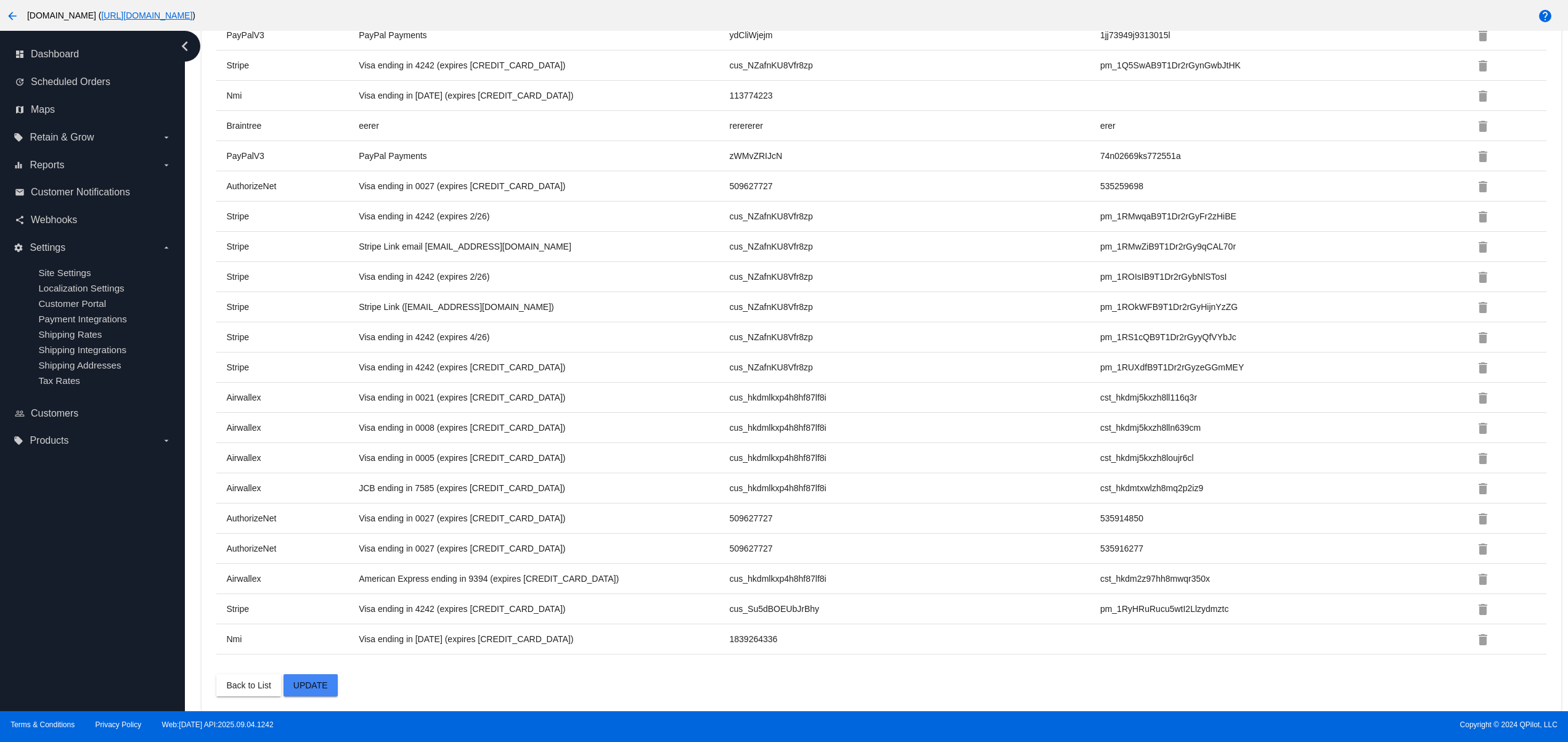
drag, startPoint x: 377, startPoint y: 452, endPoint x: 360, endPoint y: 448, distance: 17.5
click at [360, 448] on tr "Airwallex Visa ending in 0005 (expires [CREDIT_CARD_DATA]) cus_hkdmlkxp4h8hf87l…" at bounding box center [880, 458] width 1330 height 30
drag, startPoint x: 526, startPoint y: 486, endPoint x: 376, endPoint y: 484, distance: 150.0
click at [376, 484] on td "JCB ending in 7585 (expires [CREDIT_CARD_DATA])" at bounding box center [543, 488] width 370 height 11
click at [583, 557] on tr "AuthorizeNet Visa ending in 0027 (expires [CREDIT_CARD_DATA]) 509627727 5359162…" at bounding box center [880, 549] width 1330 height 30
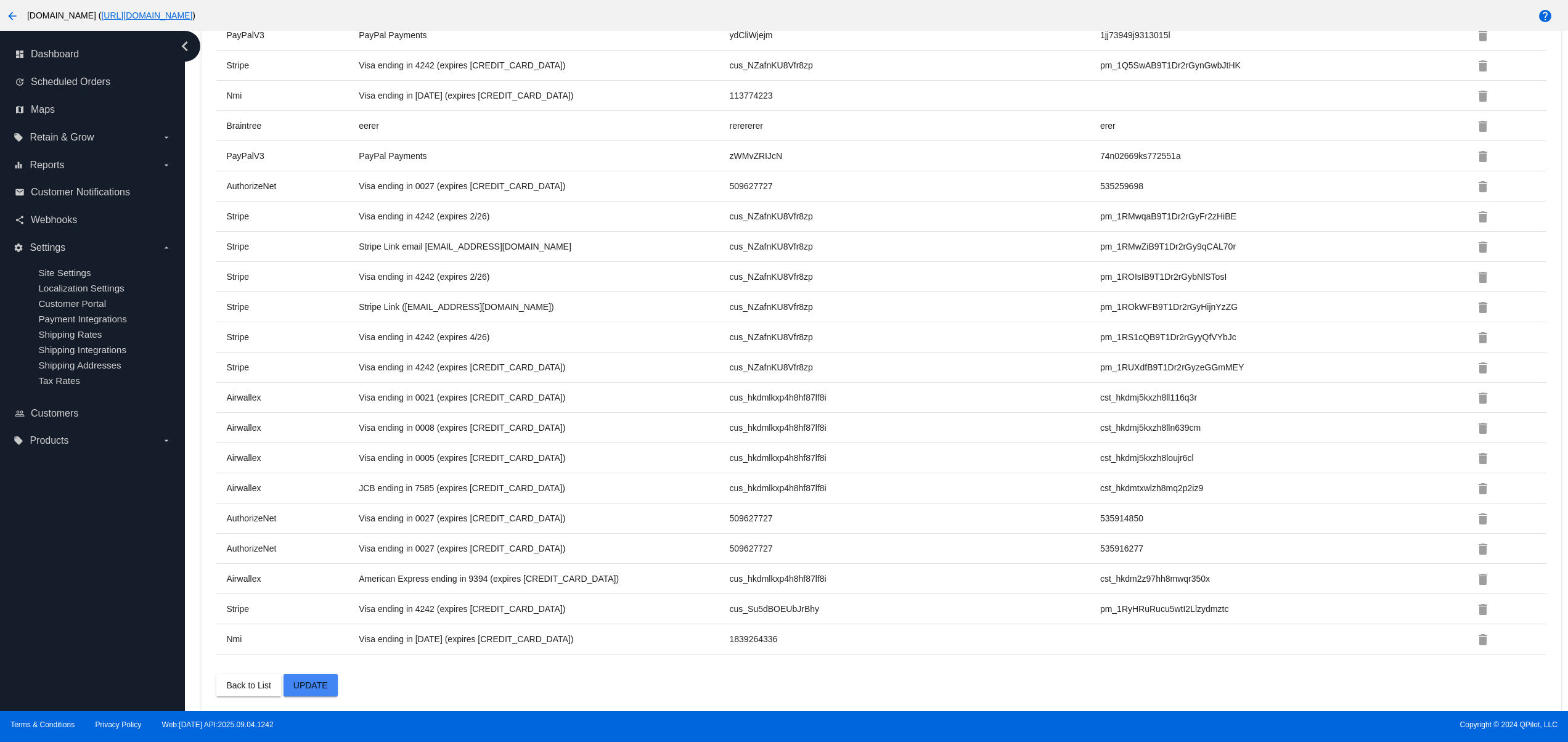
click at [676, 483] on tr "Airwallex JCB ending in 7585 (expires [CREDIT_CARD_DATA]) cus_hkdmlkxp4h8hf87lf…" at bounding box center [880, 488] width 1330 height 30
click at [856, 543] on td "509627727" at bounding box center [914, 548] width 370 height 11
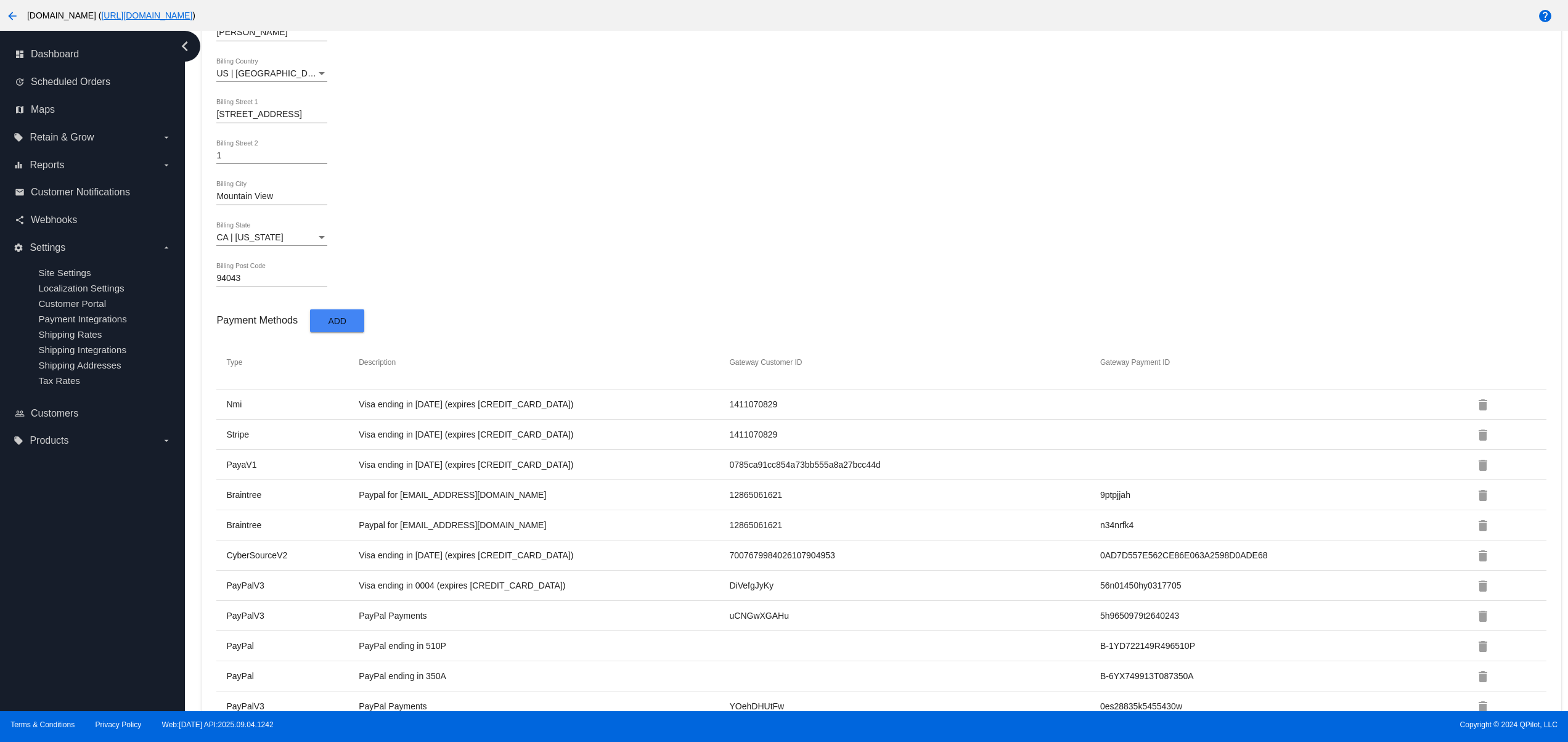
scroll to position [0, 0]
